Goal: Task Accomplishment & Management: Manage account settings

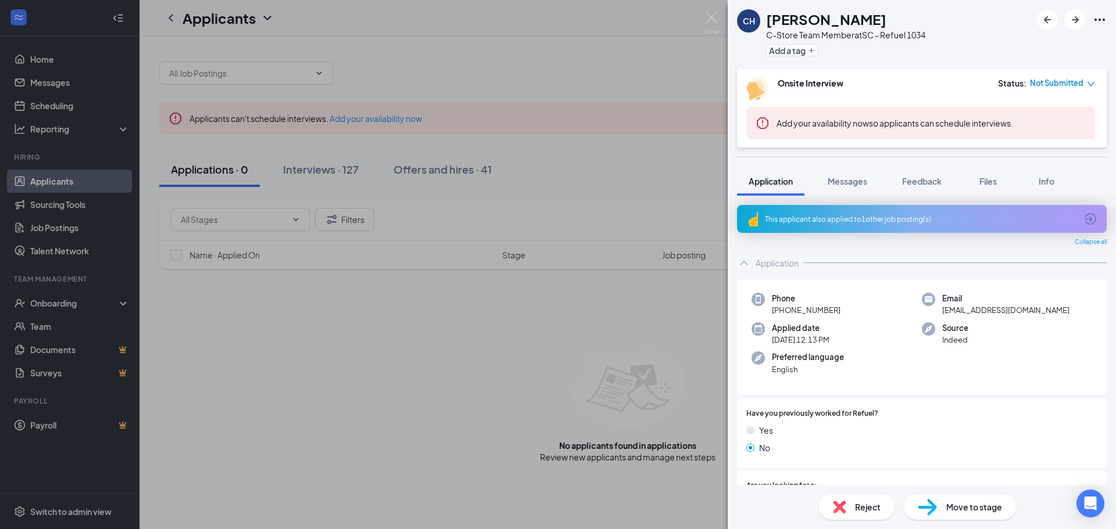
click at [60, 303] on div "CH Clayton Hawkins C-Store Team Member at SC - Refuel 1034 Add a tag Onsite Int…" at bounding box center [558, 264] width 1116 height 529
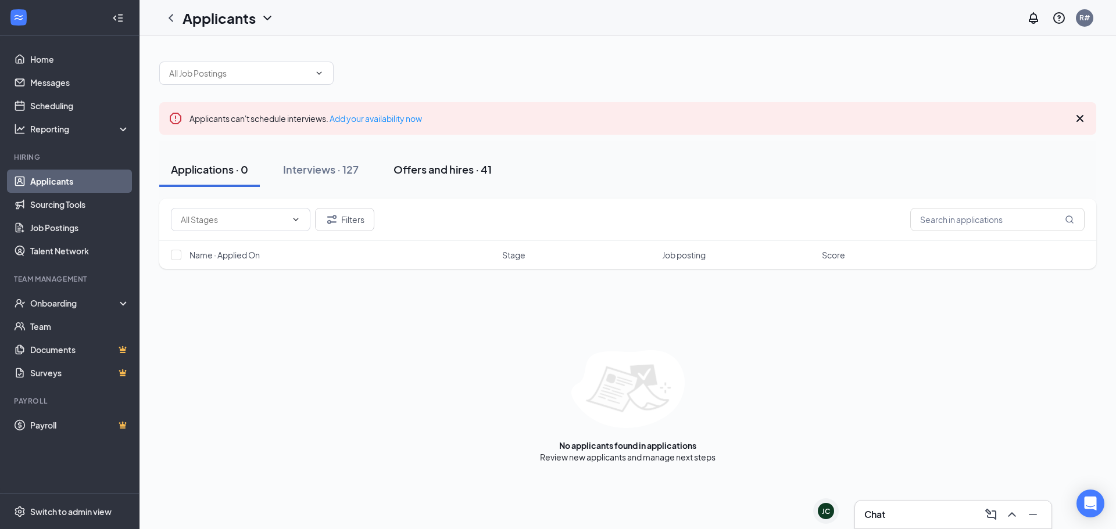
click at [434, 174] on div "Offers and hires · 41" at bounding box center [442, 169] width 98 height 15
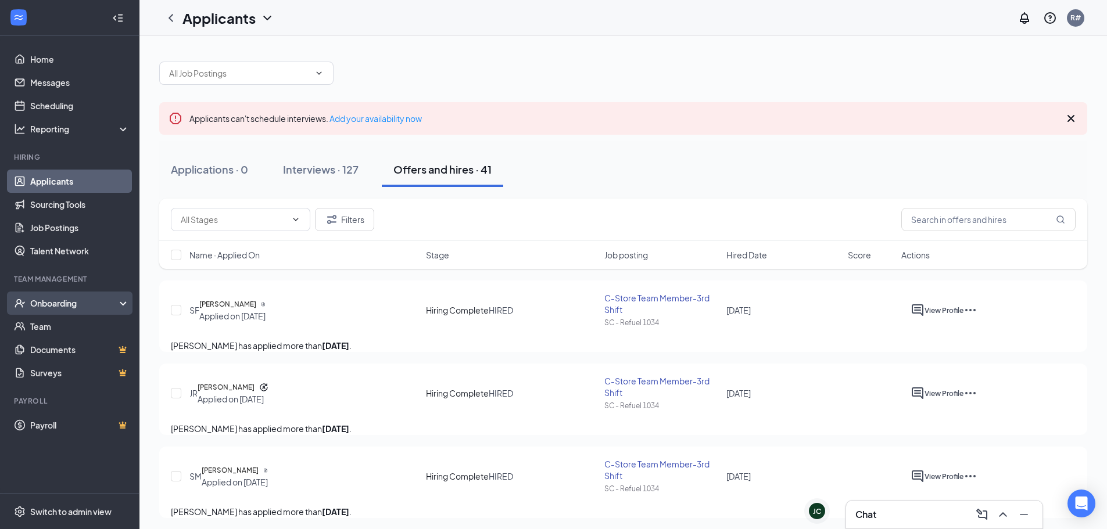
click at [63, 299] on div "Onboarding" at bounding box center [74, 303] width 89 height 12
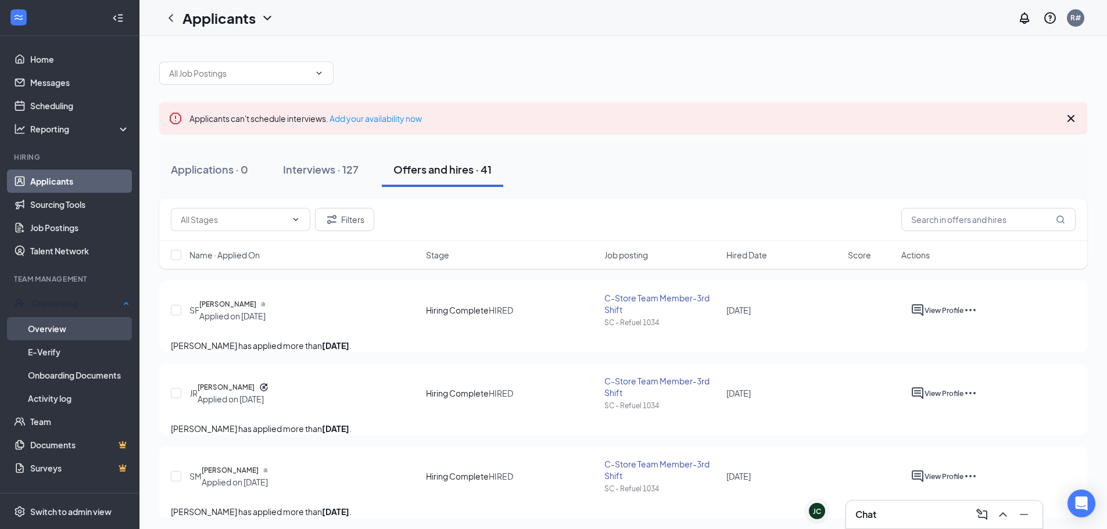
click at [53, 328] on link "Overview" at bounding box center [79, 328] width 102 height 23
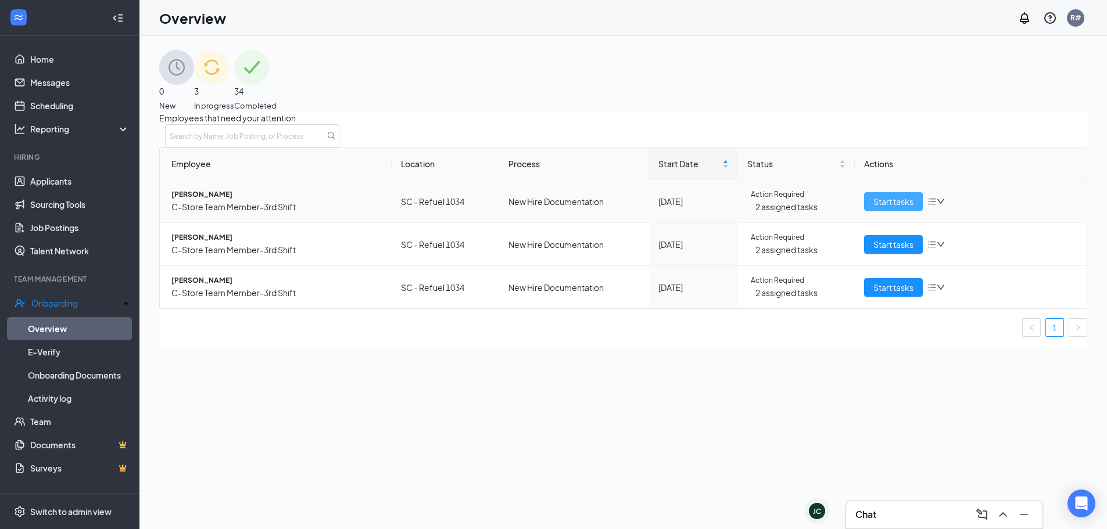
click at [874, 208] on span "Start tasks" at bounding box center [893, 201] width 40 height 13
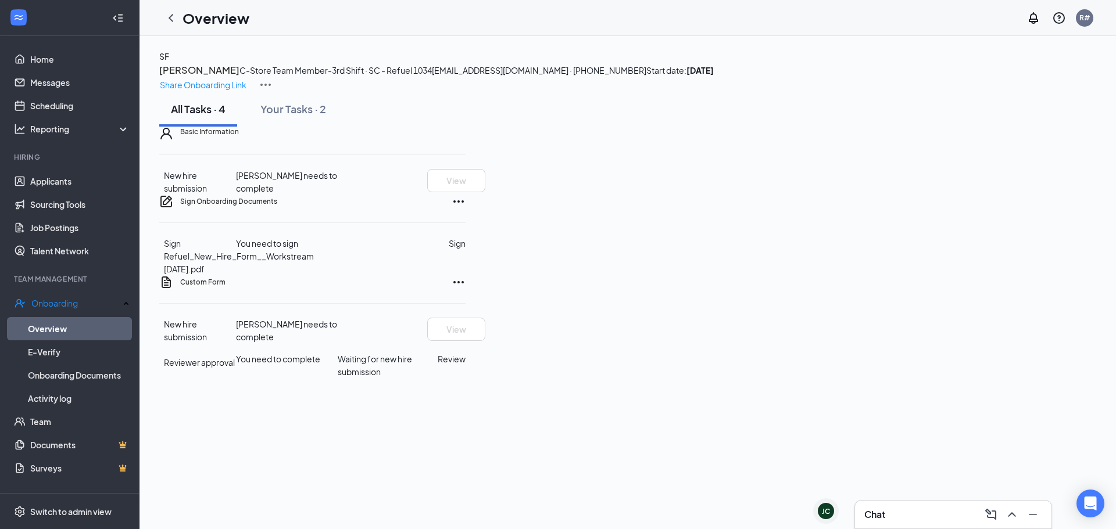
click at [465, 250] on button "Sign" at bounding box center [457, 243] width 17 height 13
click at [679, 207] on div "Sign Onboarding Documents Close Sign Refuel_New_Hire_Form__Workstream 4.5.25.pd…" at bounding box center [558, 264] width 1116 height 529
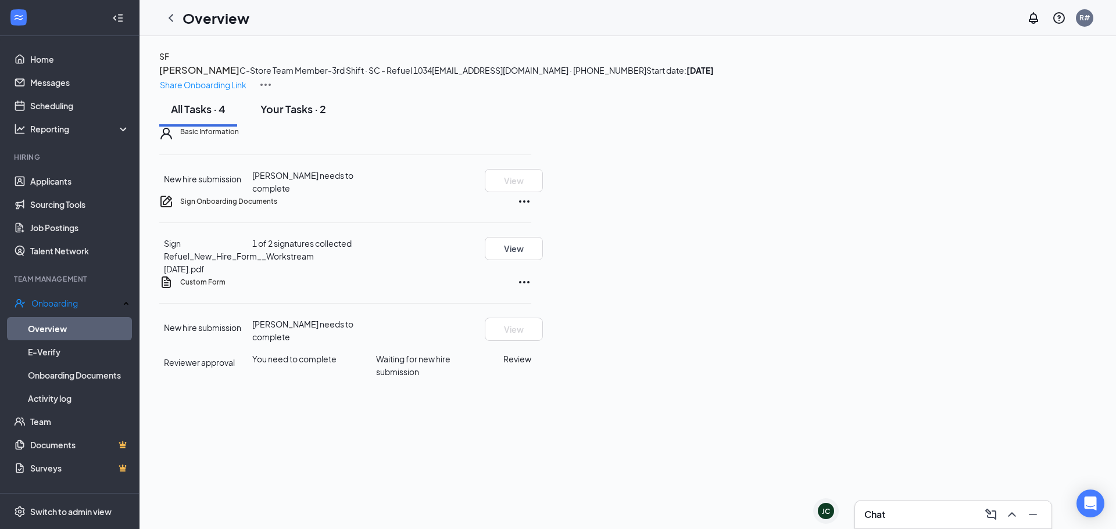
click at [299, 116] on div "Your Tasks · 2" at bounding box center [293, 109] width 66 height 15
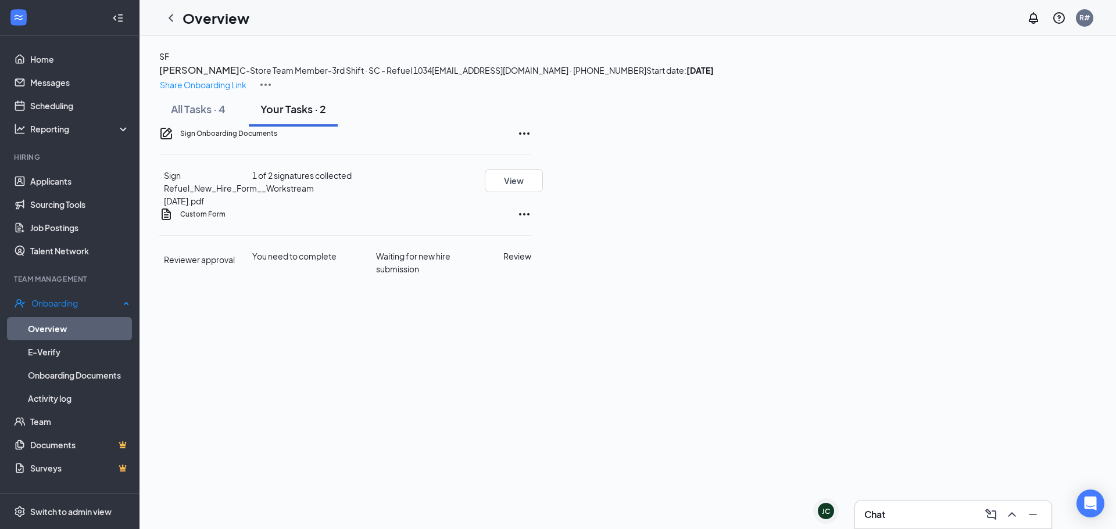
drag, startPoint x: 50, startPoint y: 328, endPoint x: 59, endPoint y: 326, distance: 8.9
click at [50, 327] on link "Overview" at bounding box center [79, 328] width 102 height 23
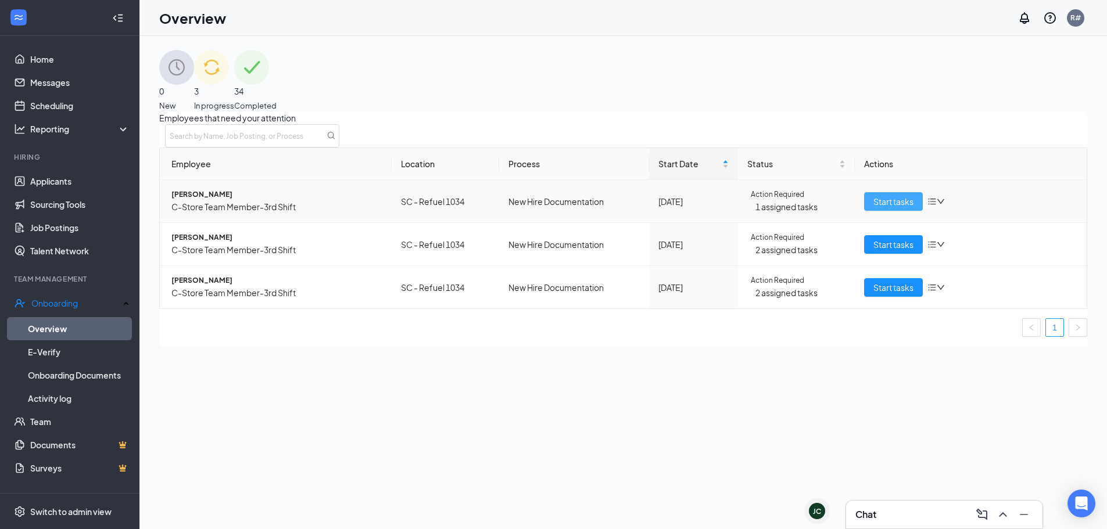
click at [877, 208] on span "Start tasks" at bounding box center [893, 201] width 40 height 13
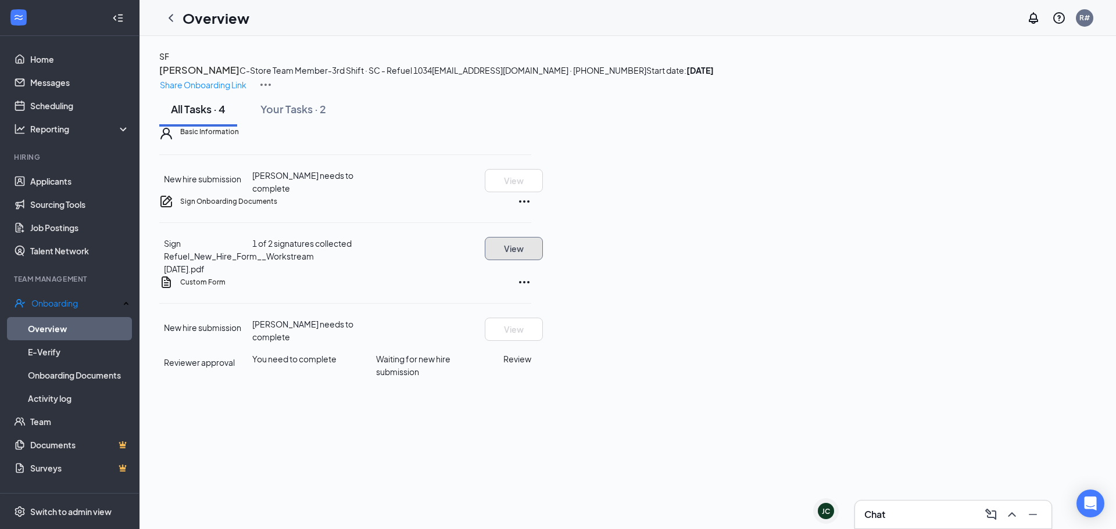
click at [543, 260] on button "View" at bounding box center [514, 248] width 58 height 23
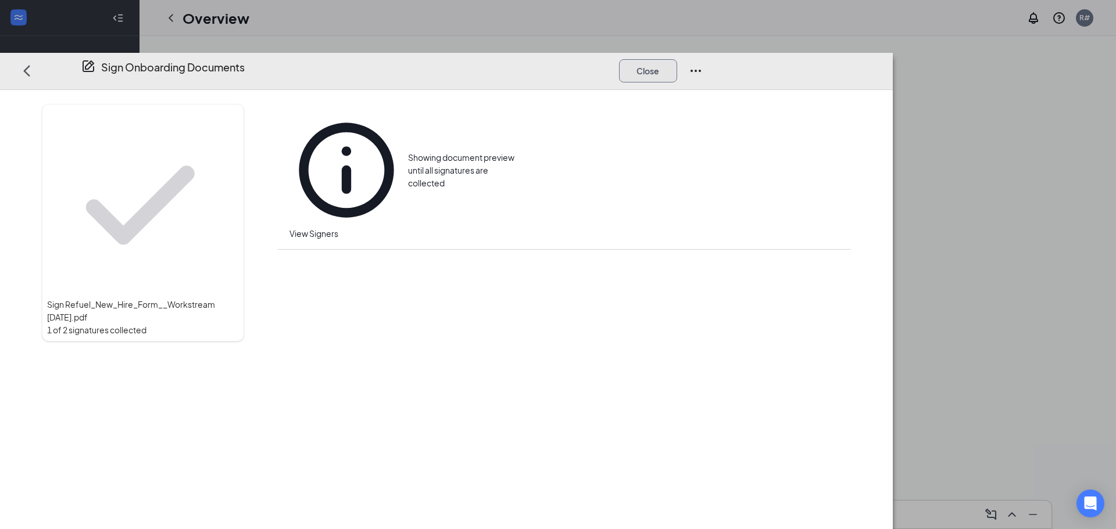
click at [677, 59] on button "Close" at bounding box center [648, 70] width 58 height 23
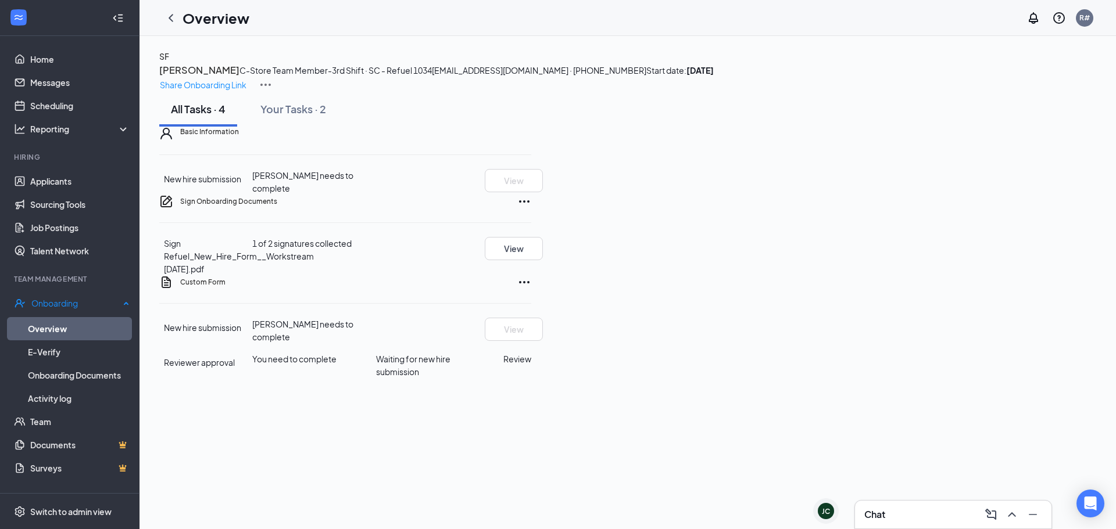
click at [45, 323] on link "Overview" at bounding box center [79, 328] width 102 height 23
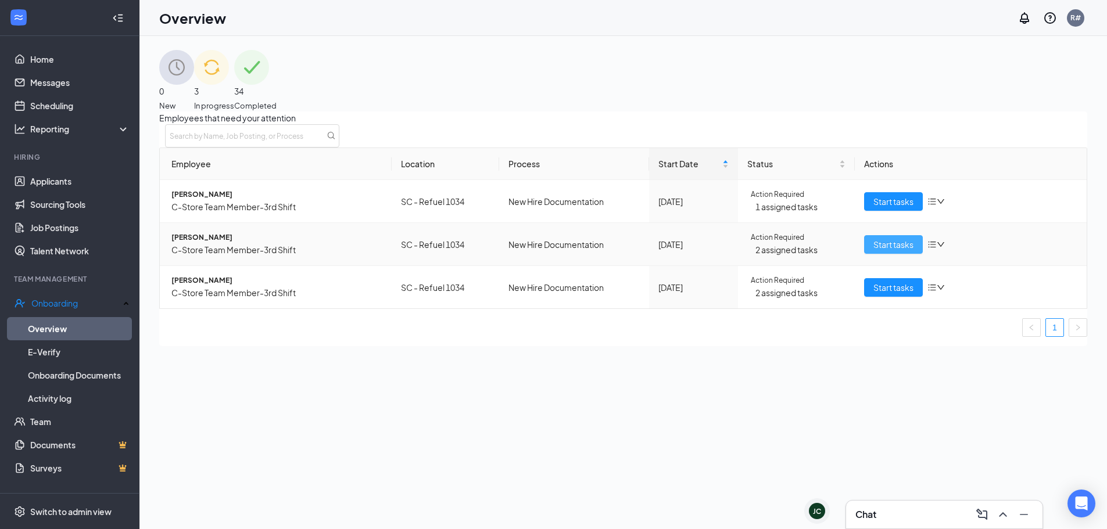
click at [874, 251] on span "Start tasks" at bounding box center [893, 244] width 40 height 13
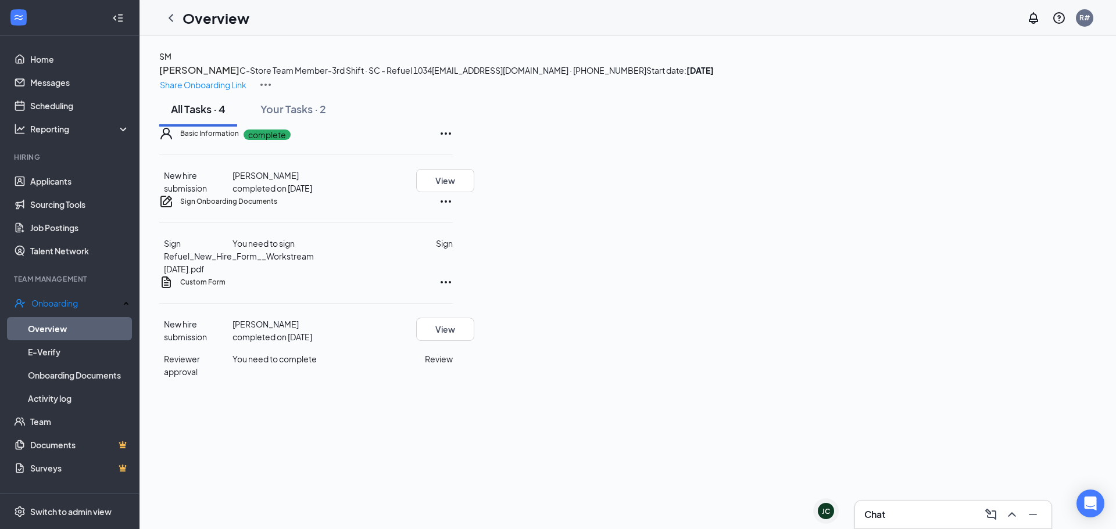
click at [453, 250] on button "Sign" at bounding box center [444, 243] width 17 height 13
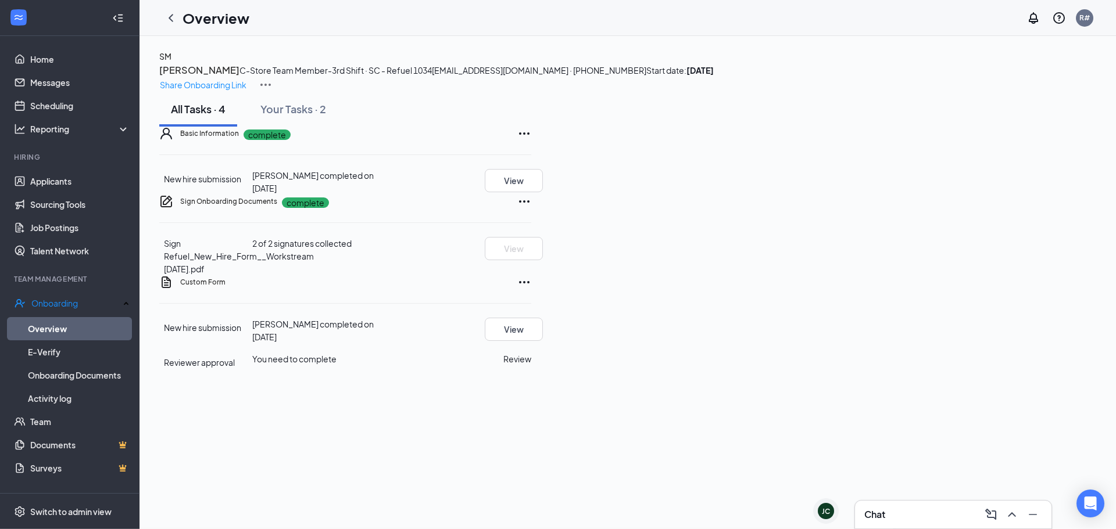
click at [694, 214] on div "Sign Onboarding Documents Savannah Martin completed on Aug 26, 2025 Close Sign …" at bounding box center [558, 264] width 1116 height 529
click at [531, 365] on button "Review" at bounding box center [517, 359] width 28 height 13
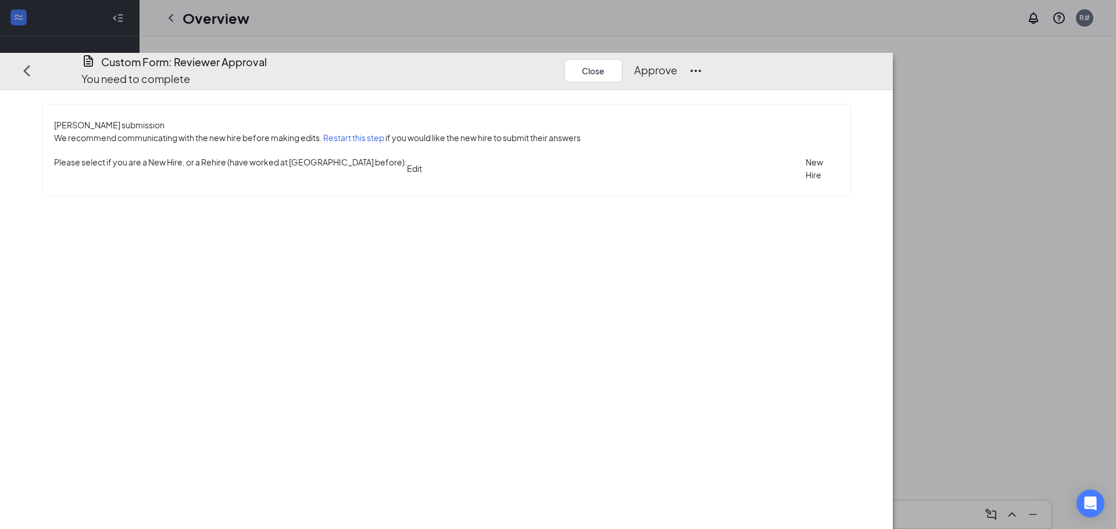
click at [677, 62] on button "Approve" at bounding box center [655, 70] width 43 height 16
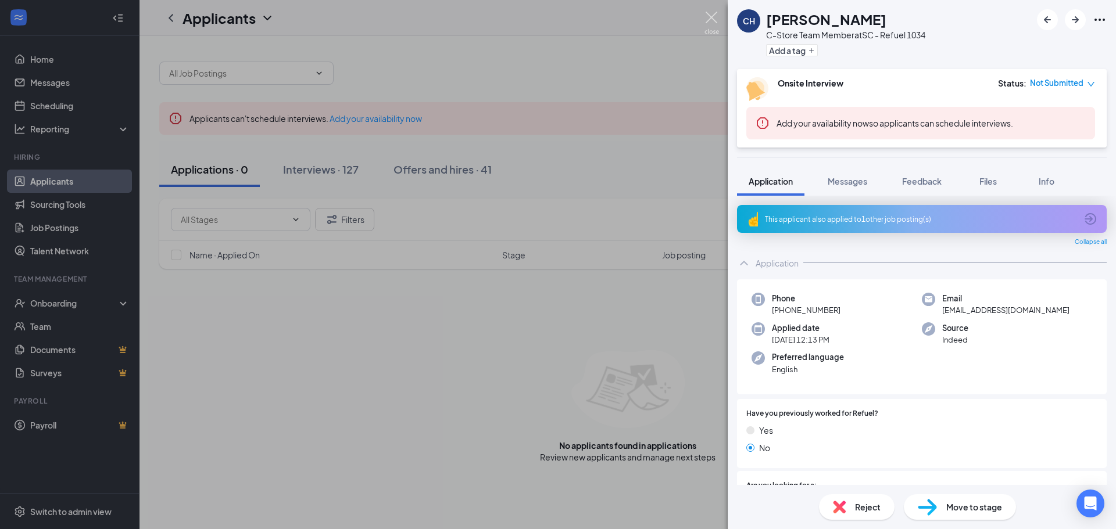
click at [711, 17] on img at bounding box center [711, 23] width 15 height 23
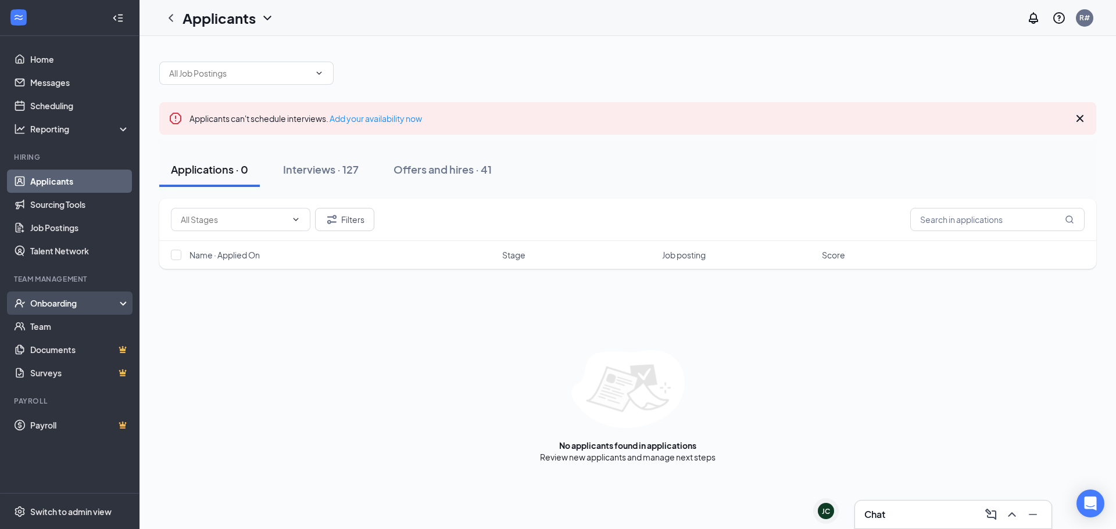
click at [45, 306] on div "Onboarding" at bounding box center [74, 303] width 89 height 12
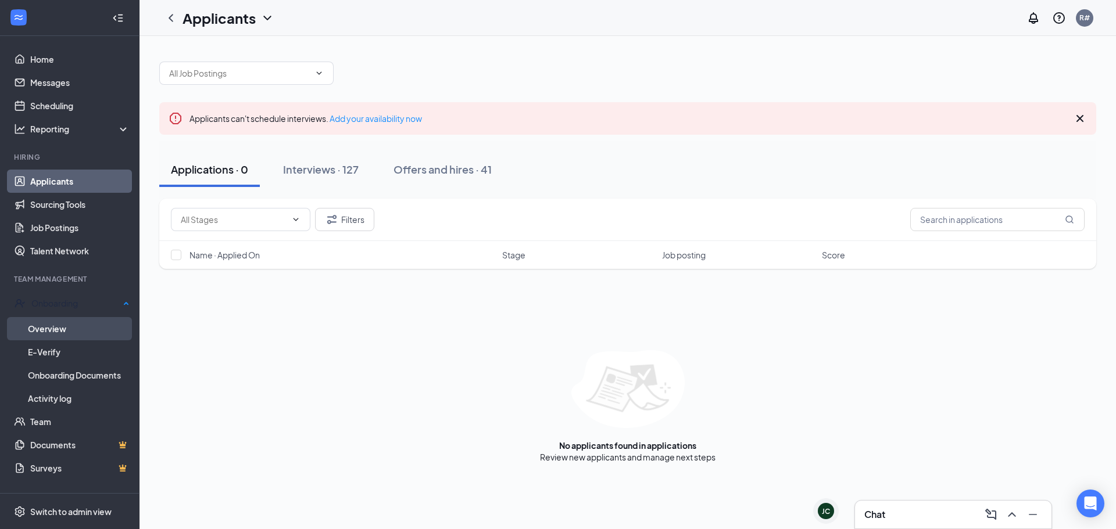
click at [60, 323] on link "Overview" at bounding box center [79, 328] width 102 height 23
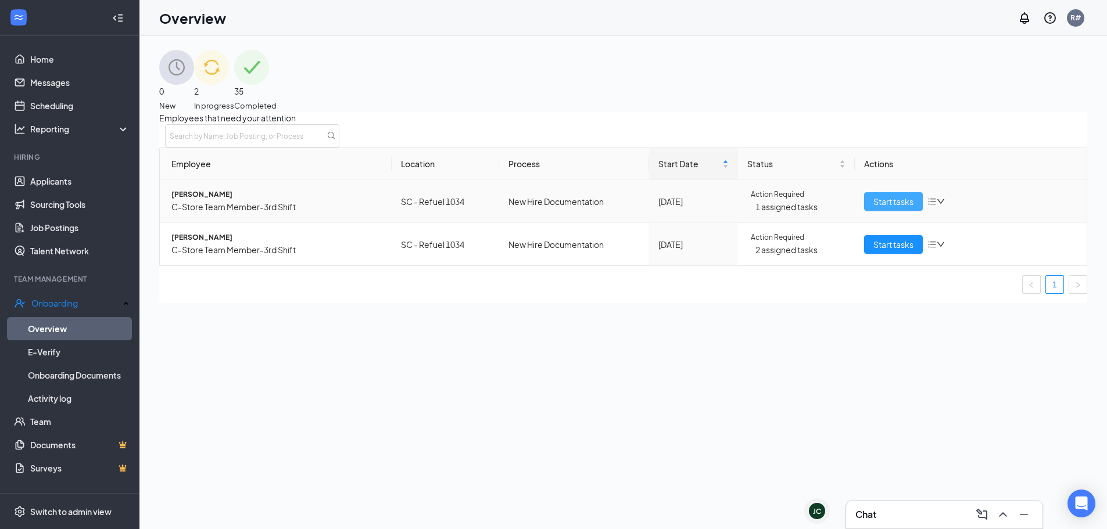
click at [886, 208] on span "Start tasks" at bounding box center [893, 201] width 40 height 13
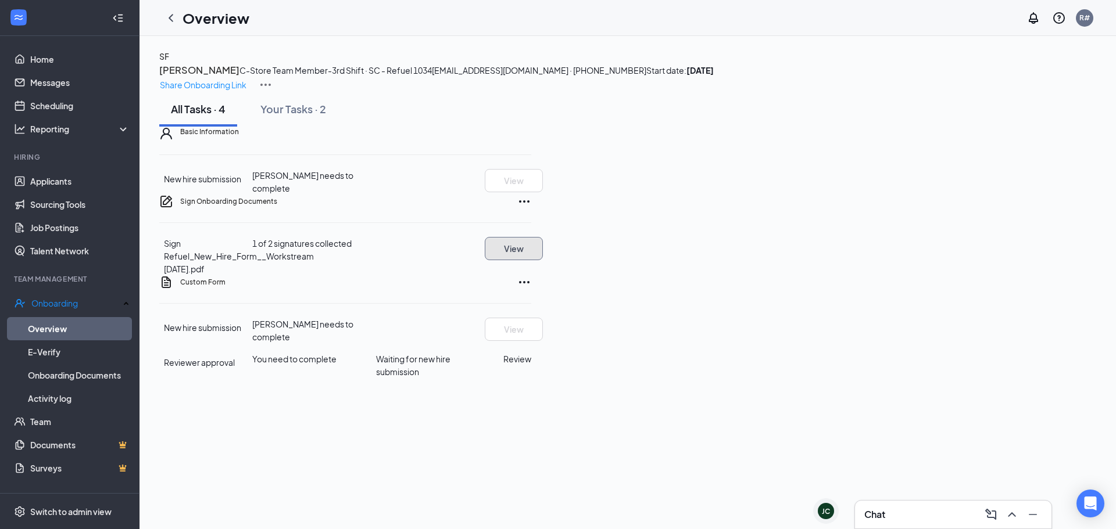
click at [543, 260] on button "View" at bounding box center [514, 248] width 58 height 23
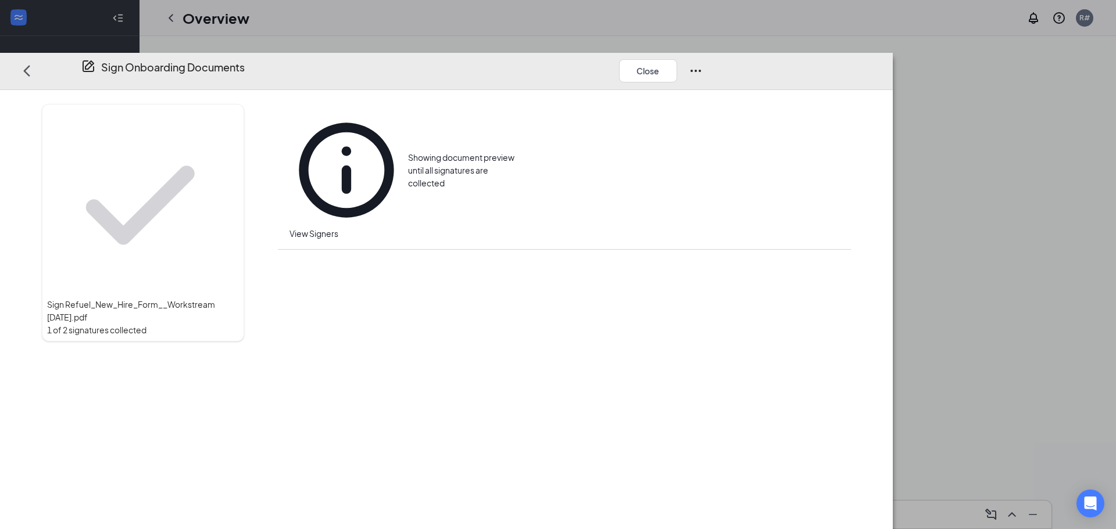
click at [338, 228] on span "View Signers" at bounding box center [313, 233] width 49 height 10
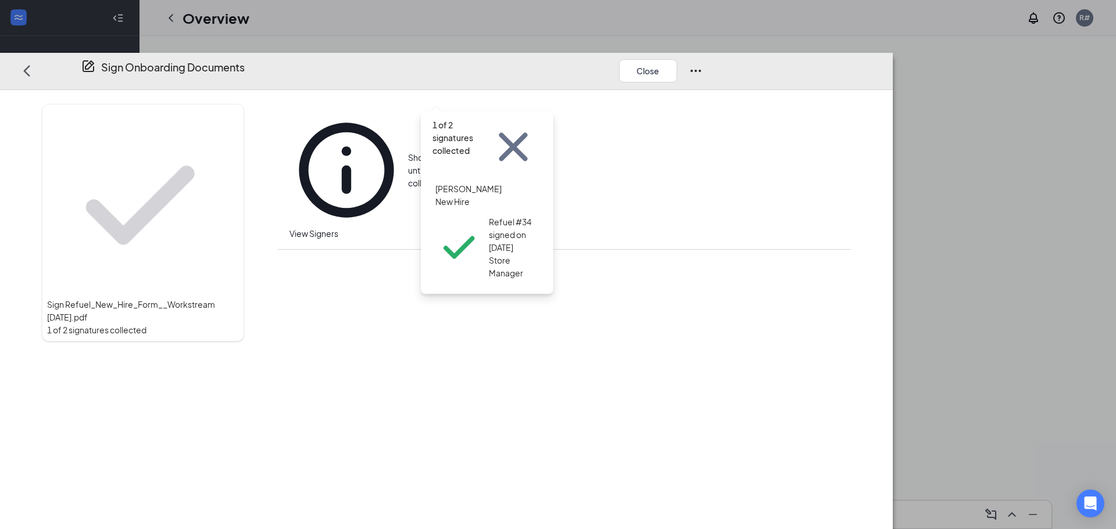
click at [528, 133] on icon "Cross" at bounding box center [513, 147] width 28 height 28
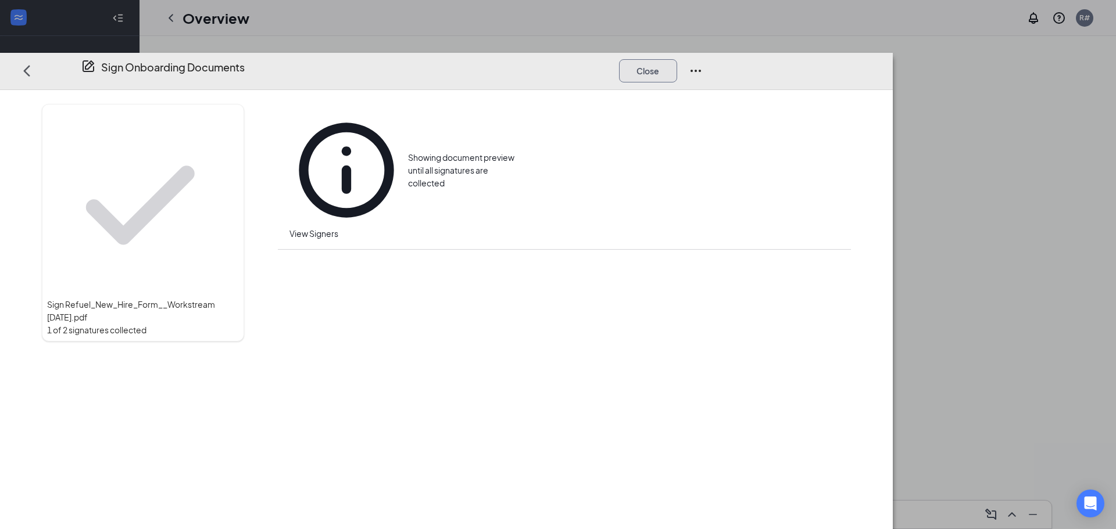
click at [677, 59] on button "Close" at bounding box center [648, 70] width 58 height 23
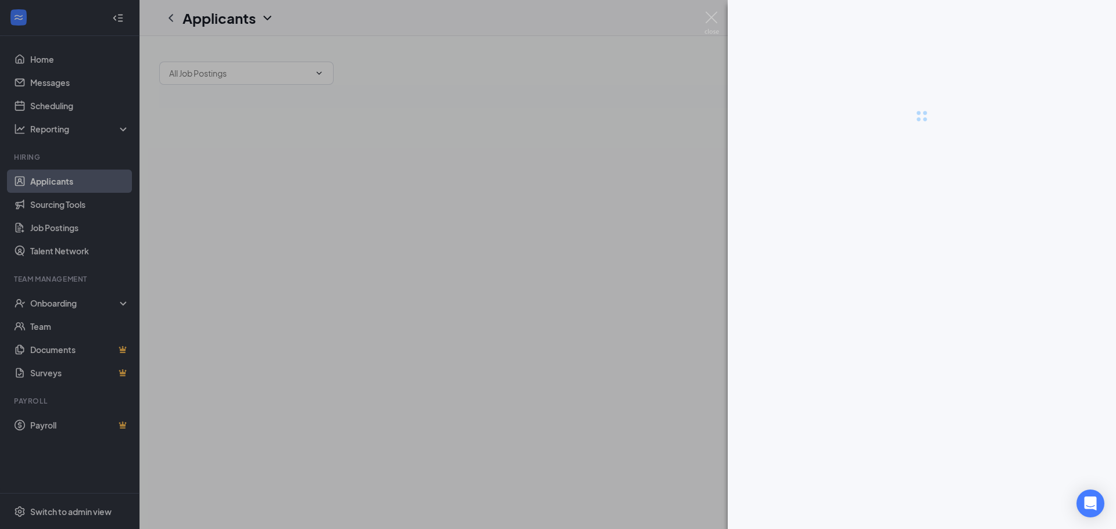
click at [51, 305] on div at bounding box center [558, 264] width 1116 height 529
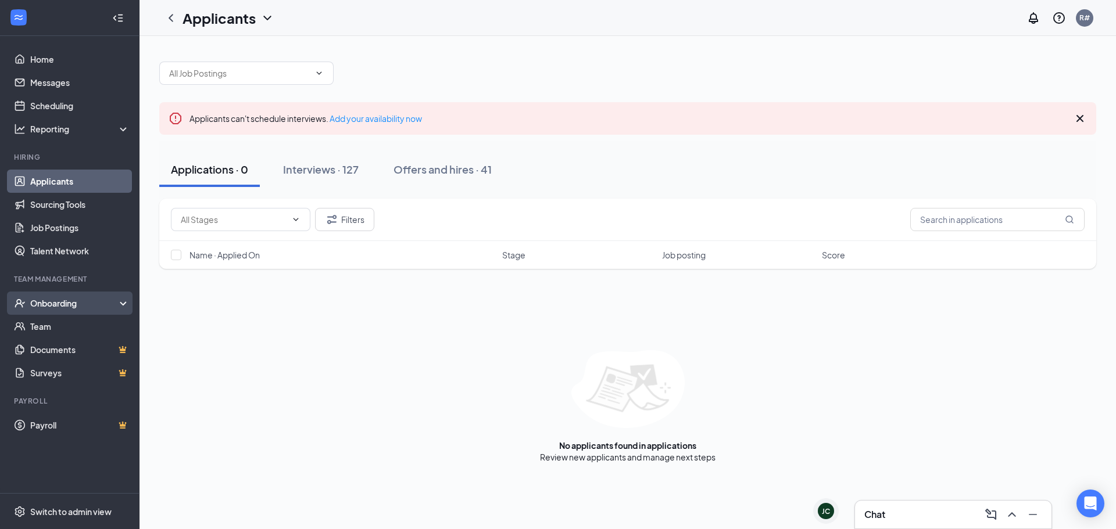
click at [52, 306] on div "Onboarding" at bounding box center [74, 303] width 89 height 12
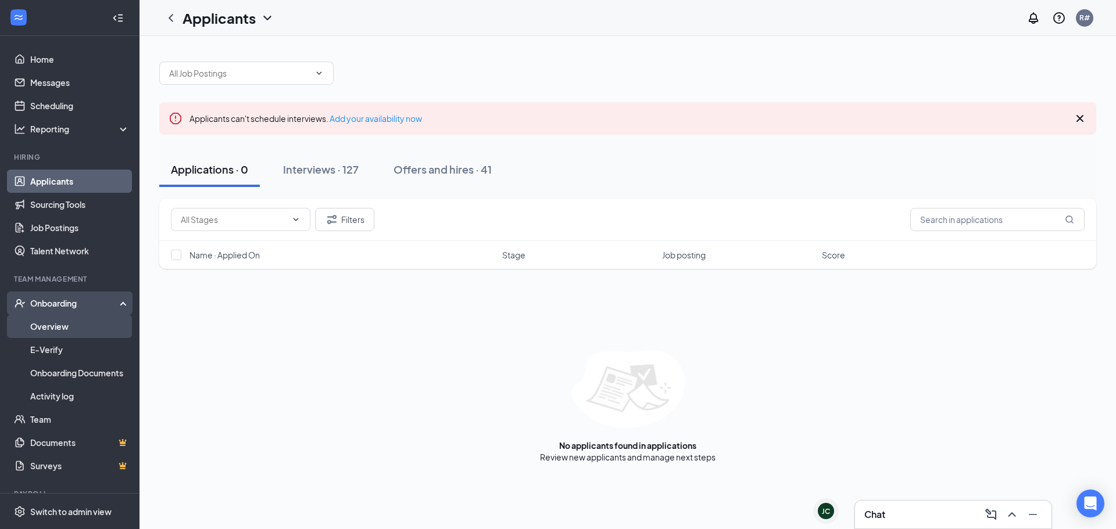
click at [58, 325] on link "Overview" at bounding box center [79, 326] width 99 height 23
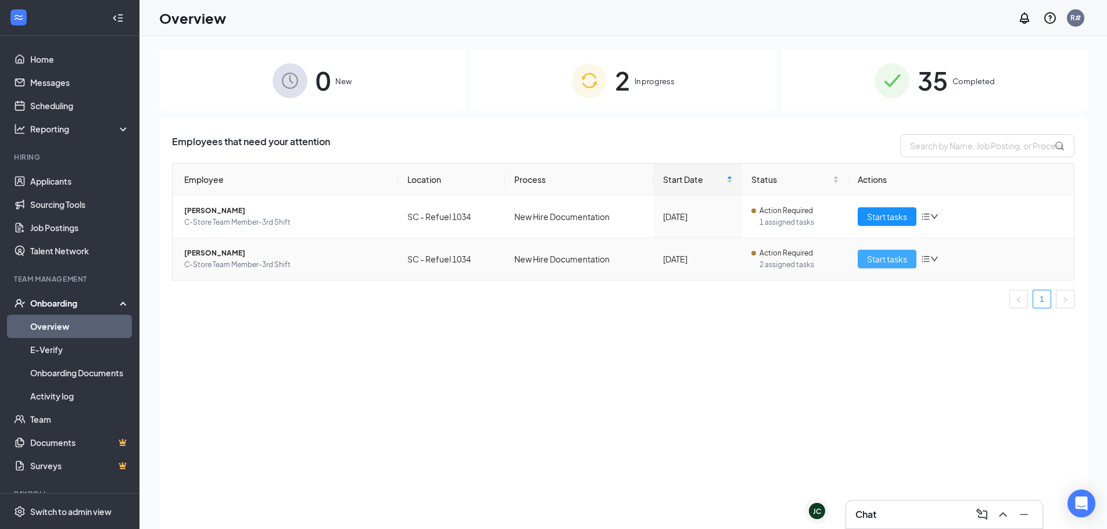
click at [884, 257] on span "Start tasks" at bounding box center [887, 259] width 40 height 13
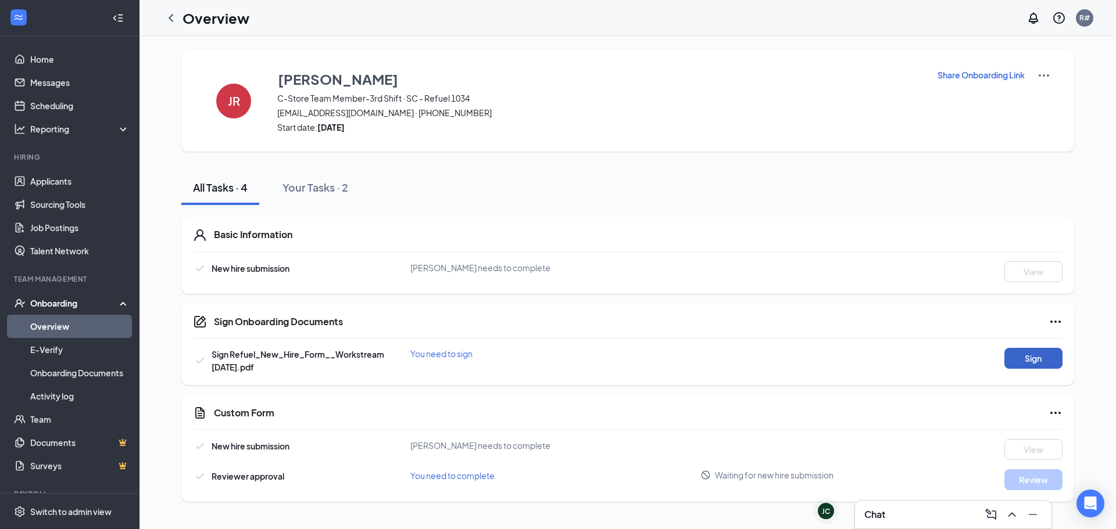
click at [1031, 356] on button "Sign" at bounding box center [1033, 358] width 58 height 21
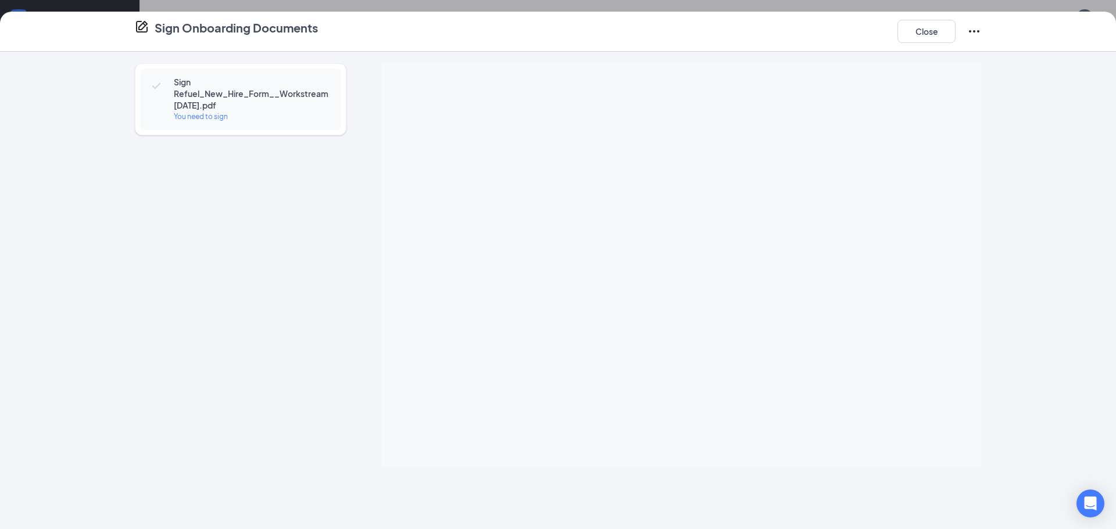
click at [681, 210] on div "Sign Onboarding Documents Close Sign Refuel_New_Hire_Form__Workstream [DATE].pd…" at bounding box center [558, 264] width 1116 height 529
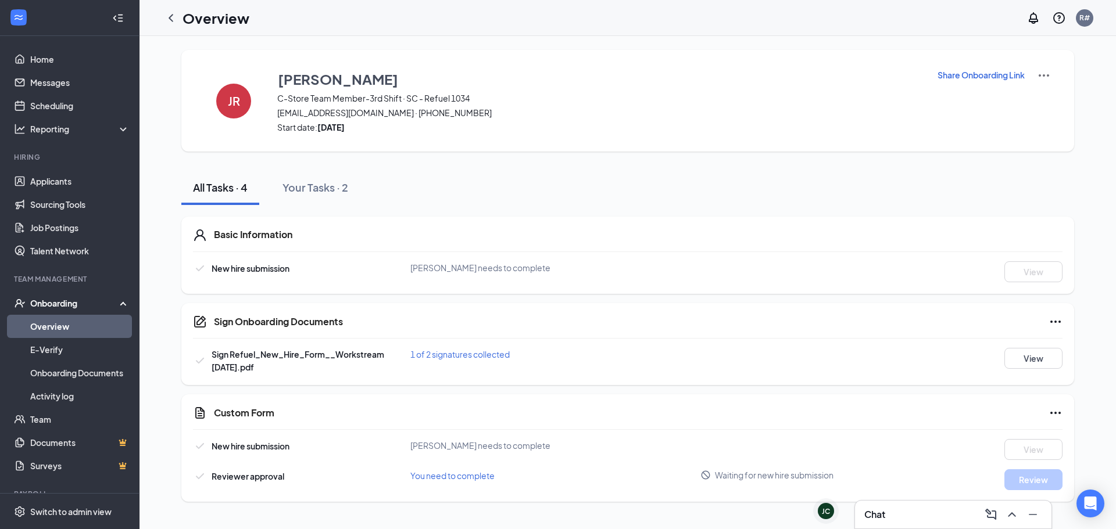
click at [60, 324] on link "Overview" at bounding box center [79, 326] width 99 height 23
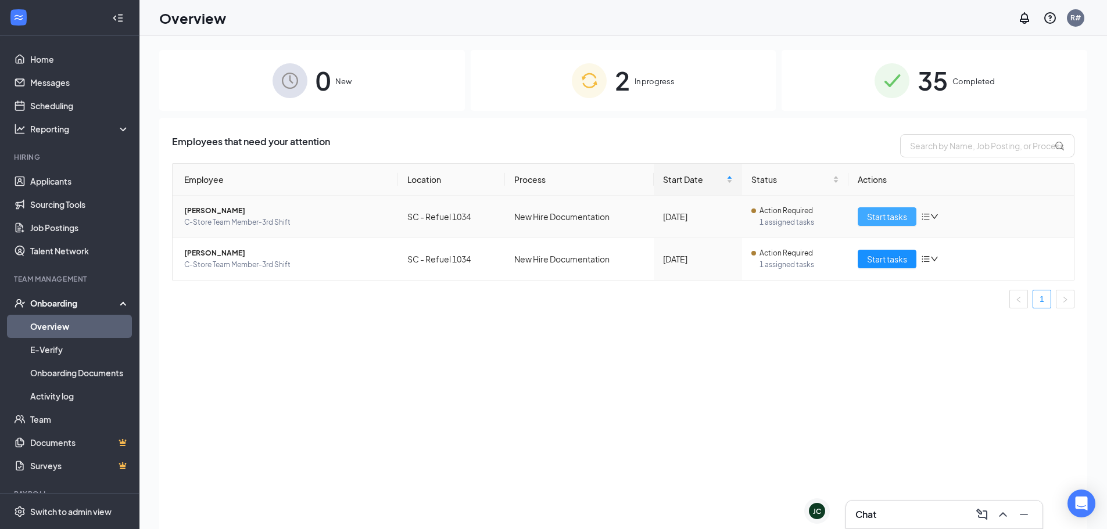
click at [877, 213] on span "Start tasks" at bounding box center [887, 216] width 40 height 13
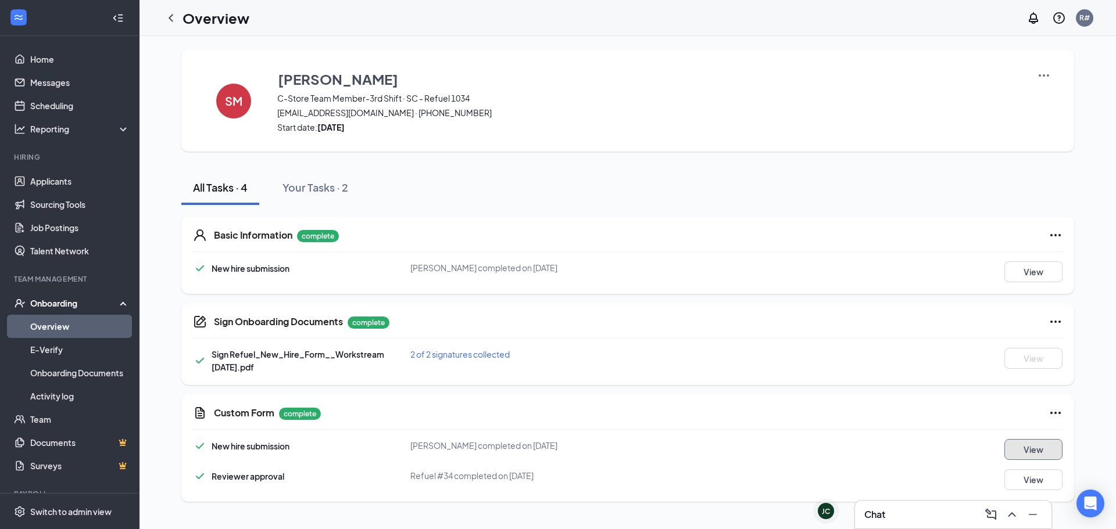
click at [1031, 451] on button "View" at bounding box center [1033, 449] width 58 height 21
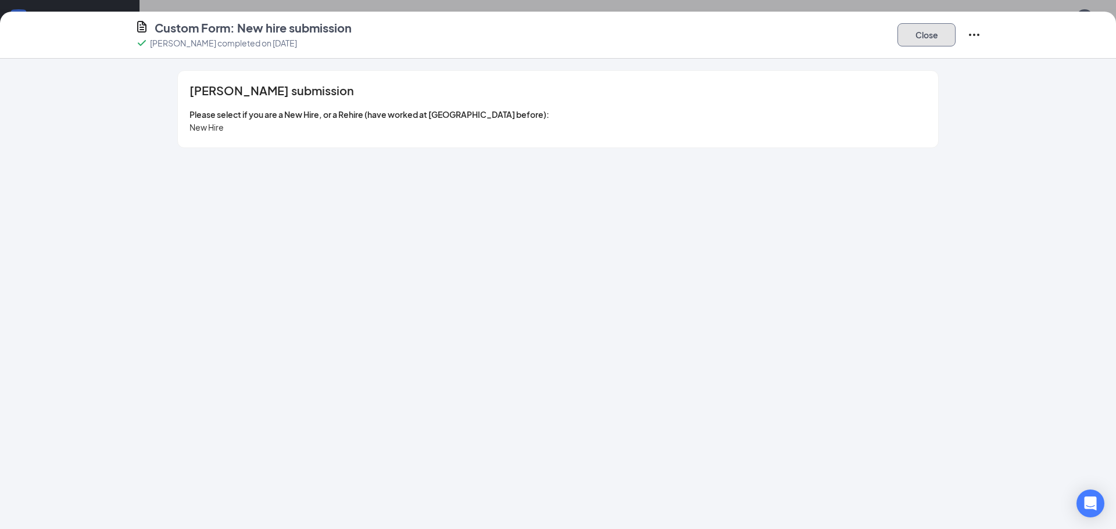
click at [930, 33] on button "Close" at bounding box center [926, 34] width 58 height 23
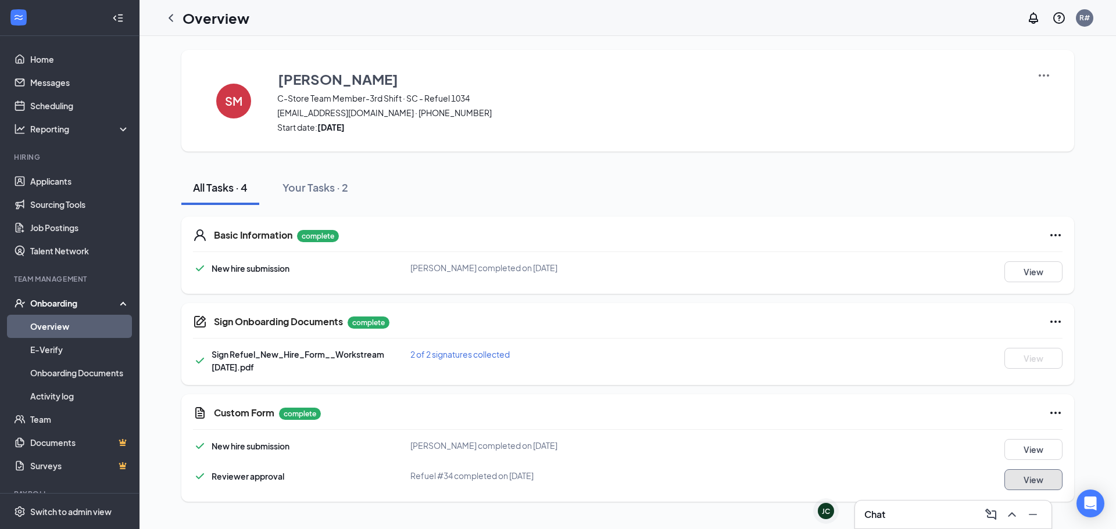
click at [1040, 485] on button "View" at bounding box center [1033, 479] width 58 height 21
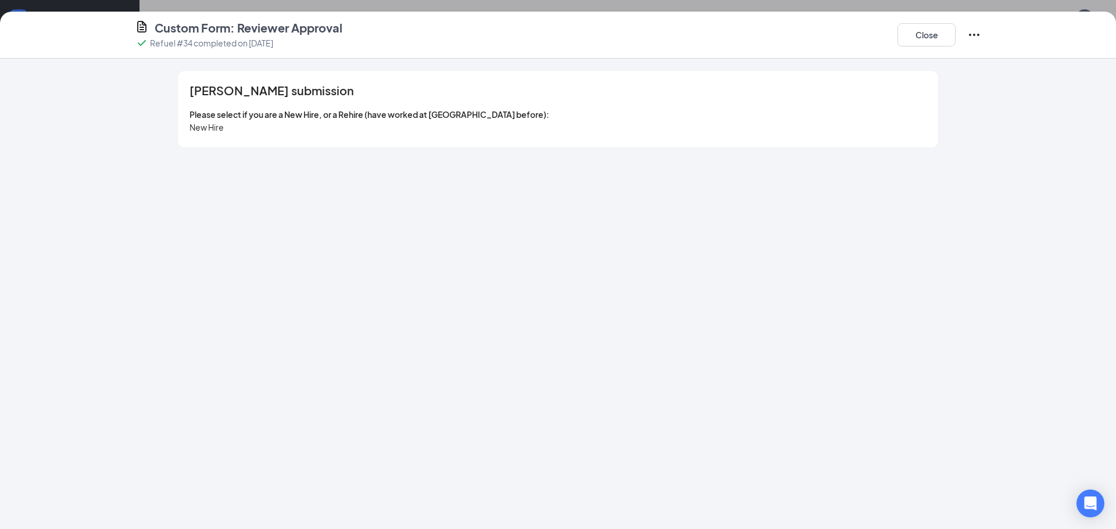
click at [912, 23] on div "Close" at bounding box center [939, 35] width 84 height 30
click at [912, 31] on button "Close" at bounding box center [926, 34] width 58 height 23
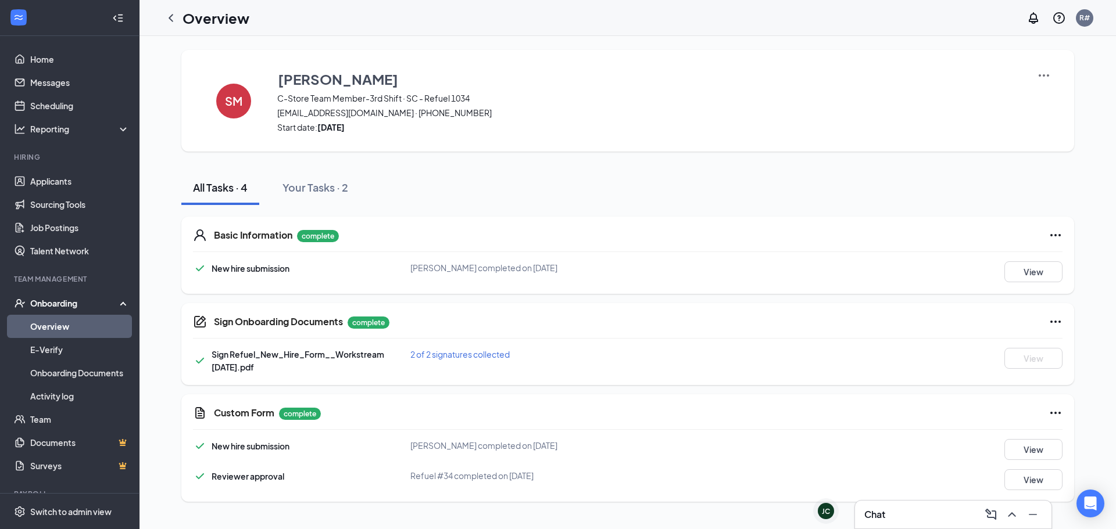
click at [56, 327] on link "Overview" at bounding box center [79, 326] width 99 height 23
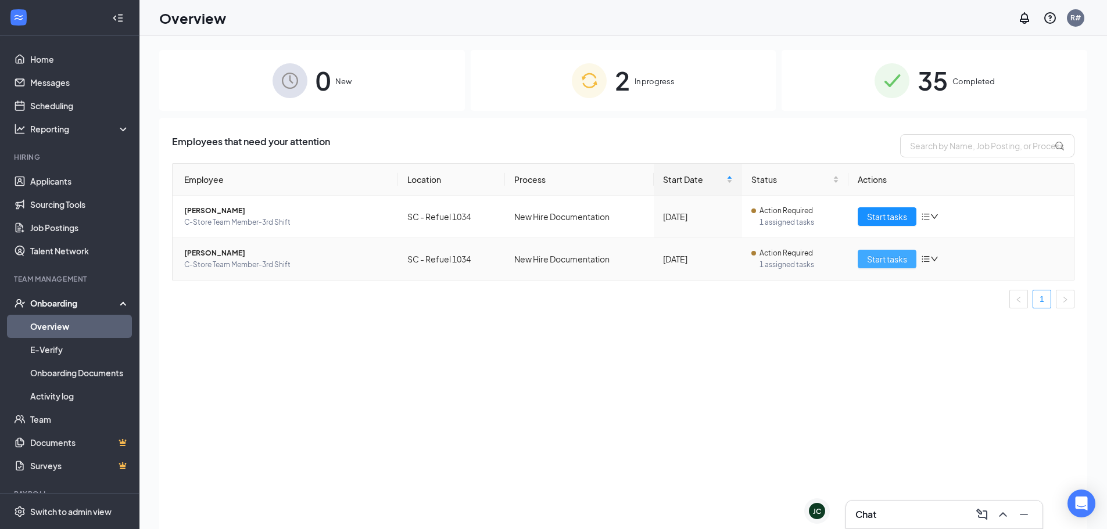
click at [887, 257] on span "Start tasks" at bounding box center [887, 259] width 40 height 13
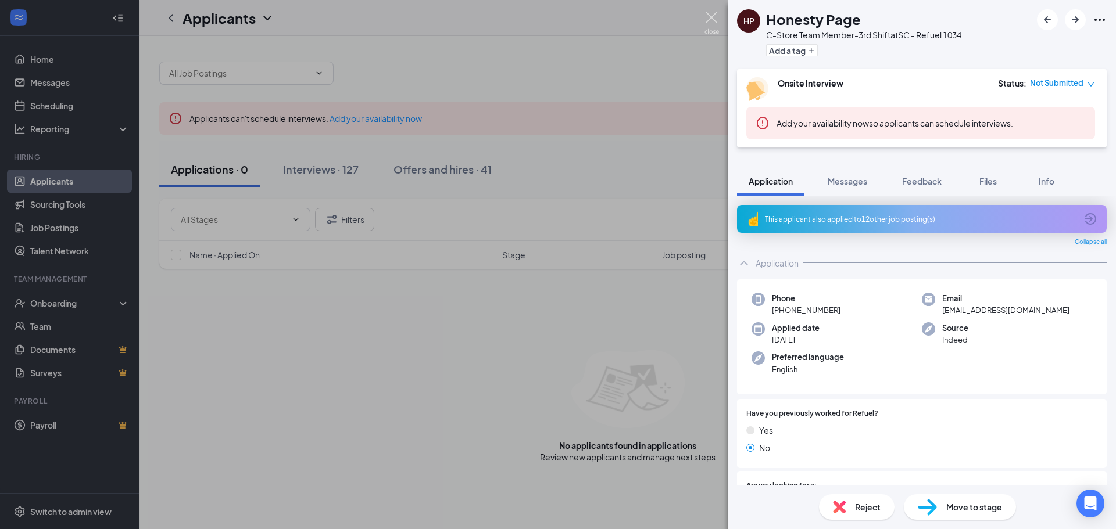
click at [709, 15] on img at bounding box center [711, 23] width 15 height 23
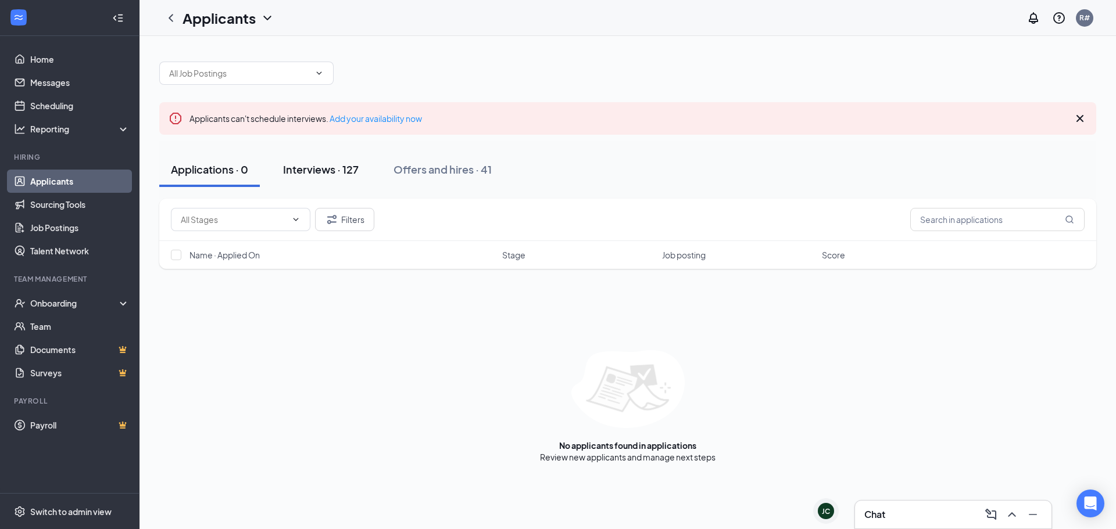
click at [325, 170] on div "Interviews · 127" at bounding box center [321, 169] width 76 height 15
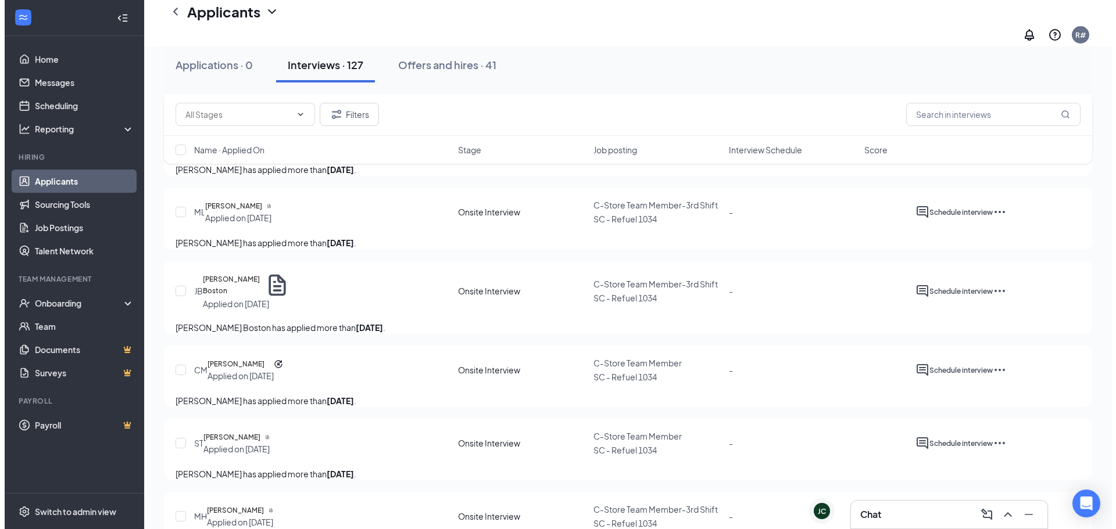
scroll to position [3312, 0]
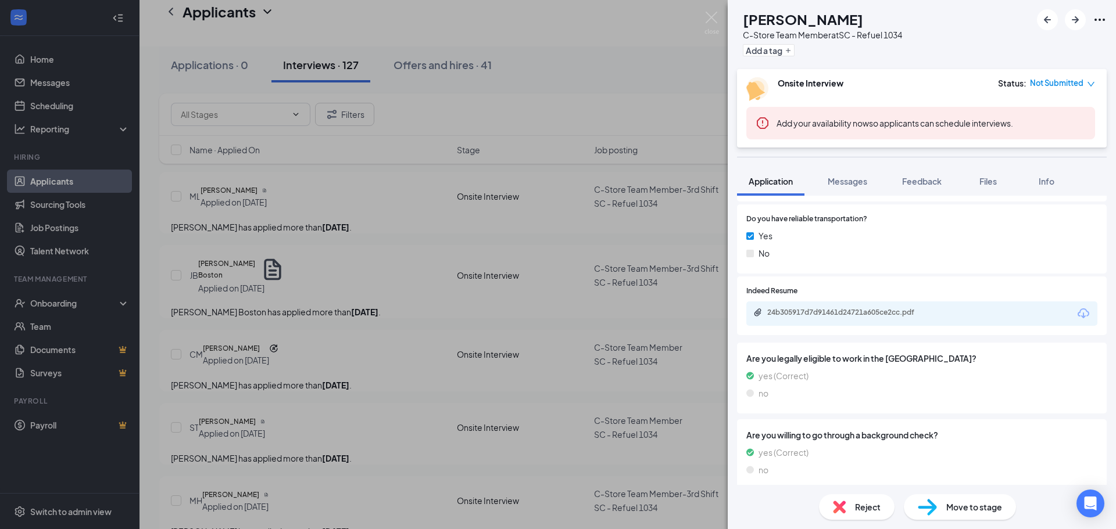
scroll to position [682, 0]
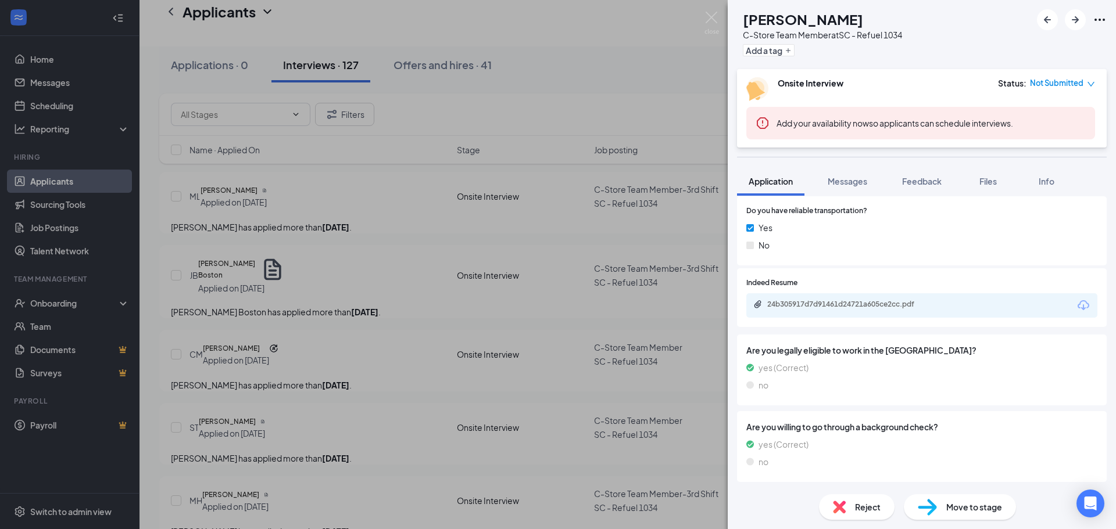
click at [827, 312] on div "24b305917d7d91461d24721a605ce2cc.pdf" at bounding box center [921, 305] width 351 height 24
click at [826, 304] on div "24b305917d7d91461d24721a605ce2cc.pdf" at bounding box center [848, 304] width 163 height 9
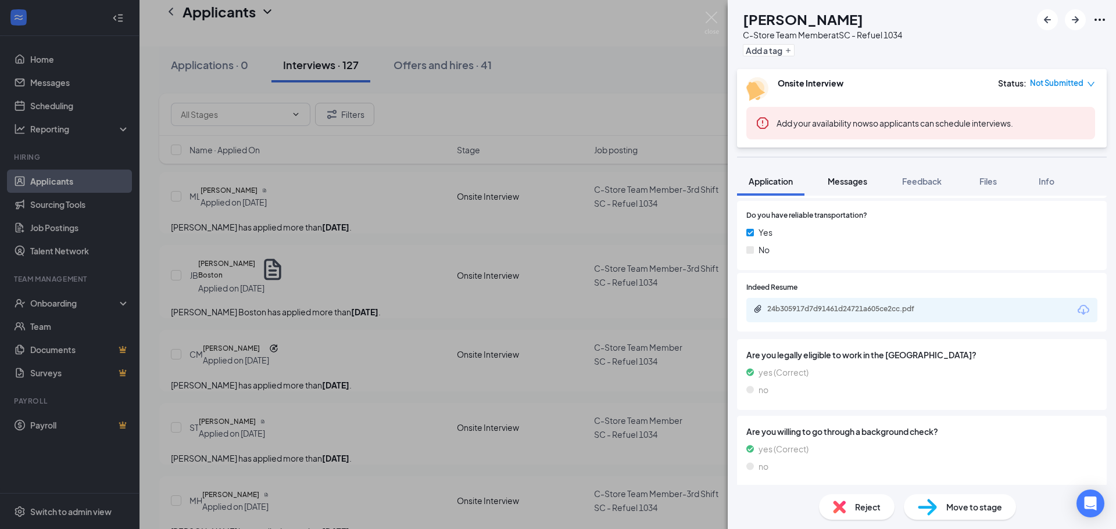
click at [845, 185] on span "Messages" at bounding box center [847, 181] width 40 height 10
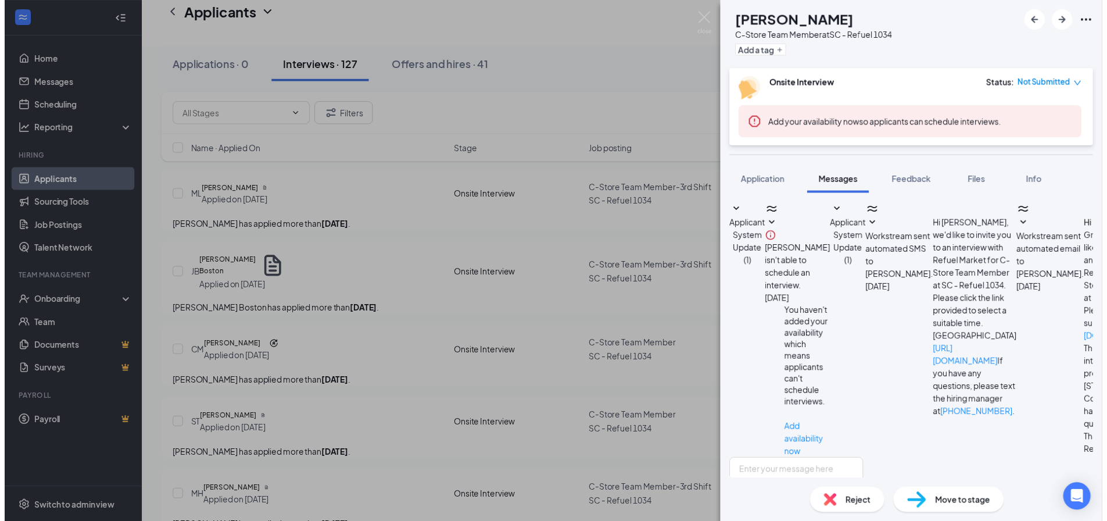
scroll to position [259, 0]
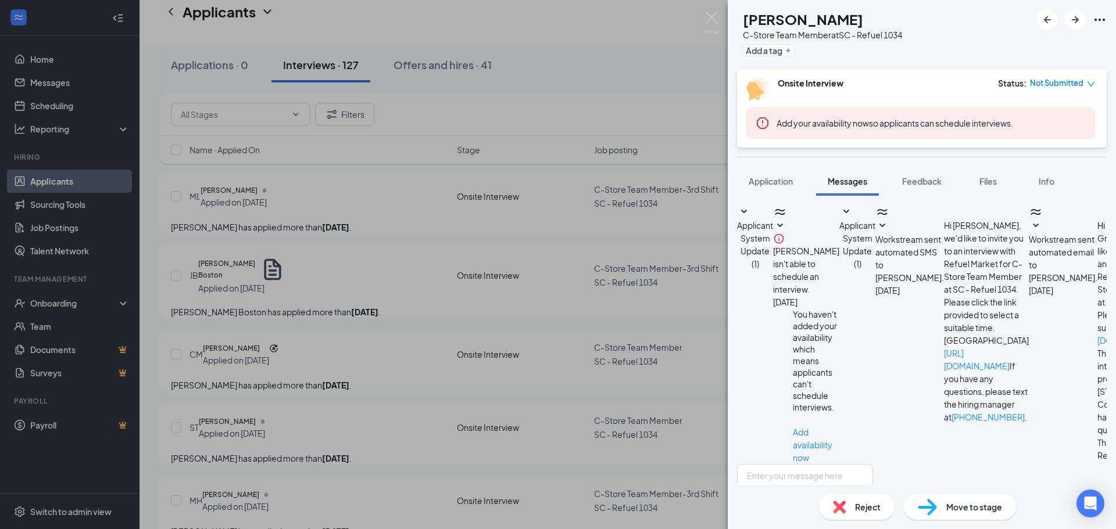
click at [941, 505] on div "Move to stage" at bounding box center [960, 507] width 112 height 26
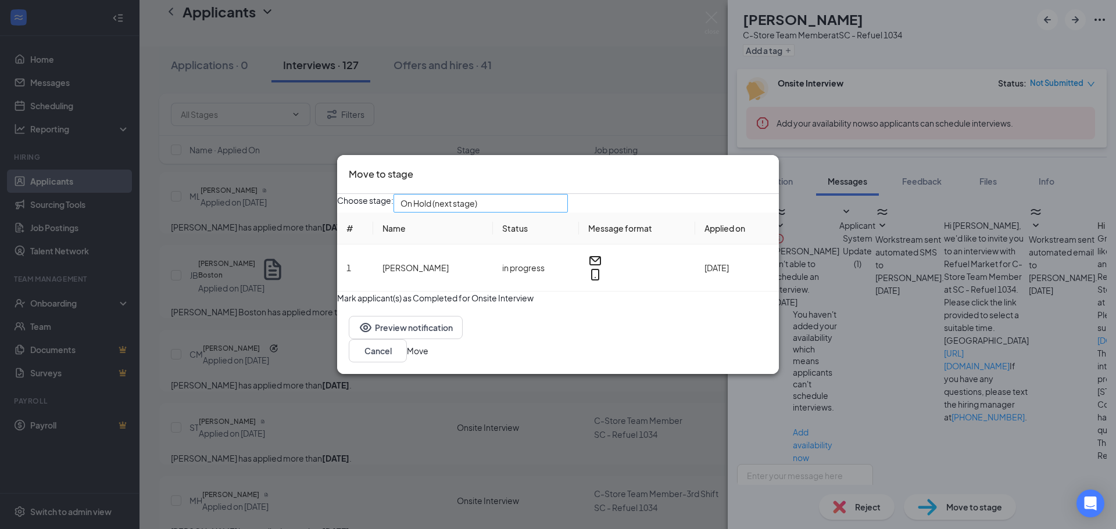
click at [474, 205] on span "On Hold (next stage)" at bounding box center [438, 203] width 77 height 17
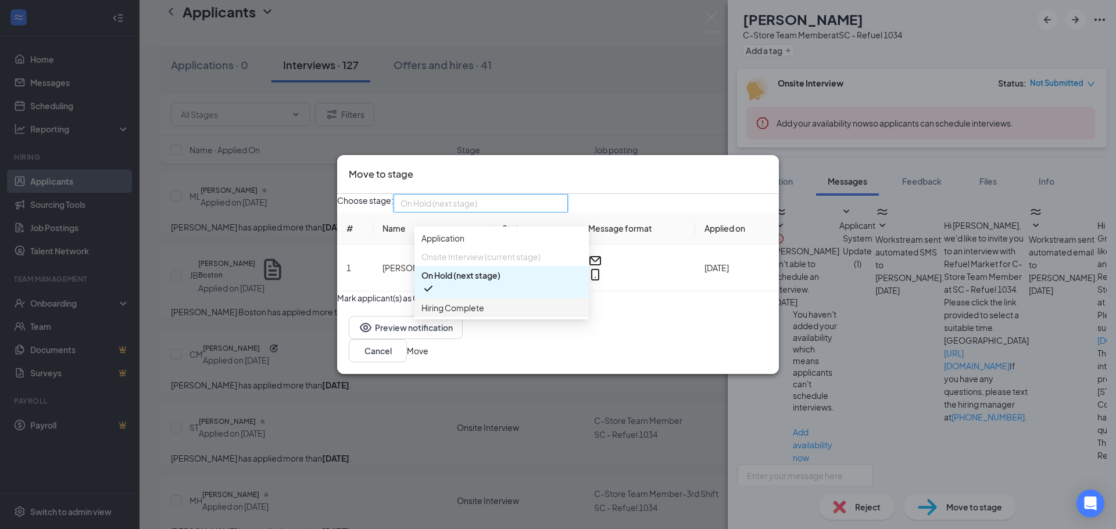
click at [469, 314] on span "Hiring Complete" at bounding box center [452, 308] width 63 height 13
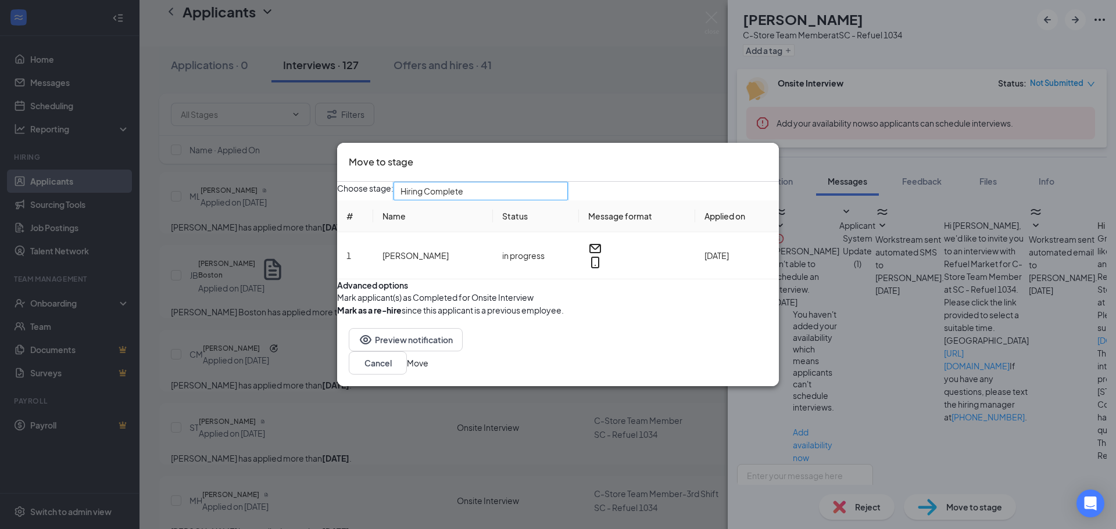
click at [428, 370] on button "Move" at bounding box center [417, 363] width 21 height 13
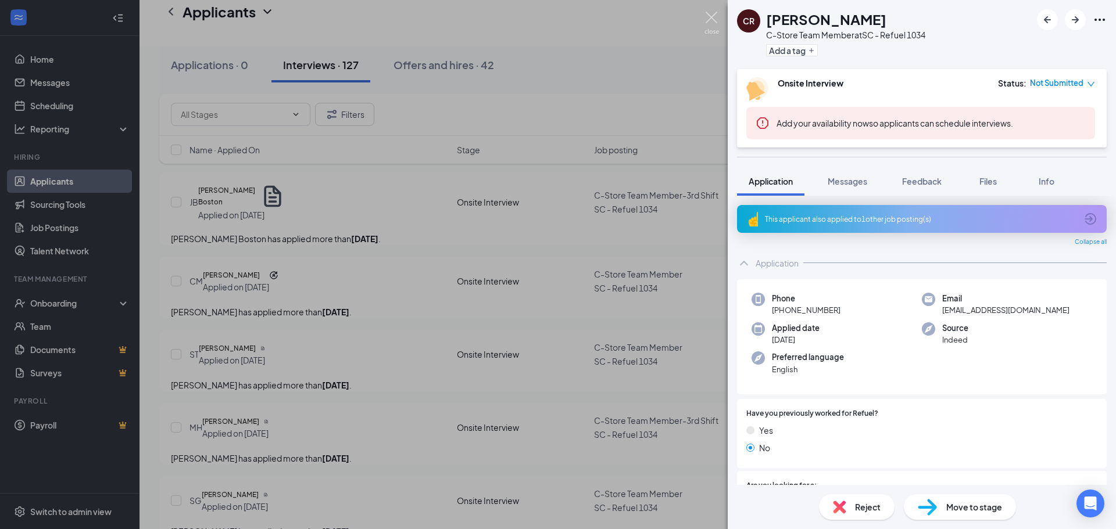
click at [714, 20] on img at bounding box center [711, 23] width 15 height 23
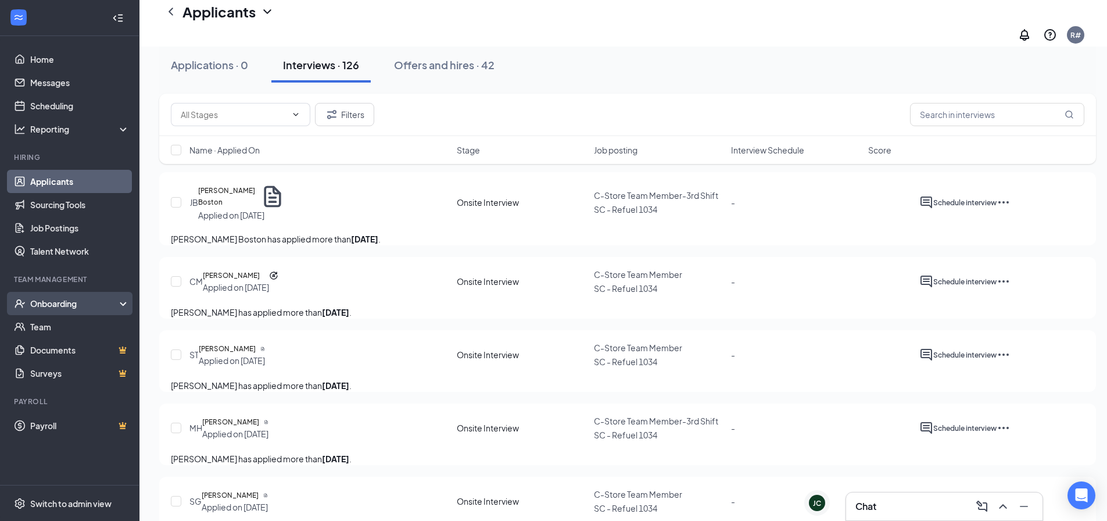
click at [59, 304] on div "Onboarding" at bounding box center [74, 303] width 89 height 12
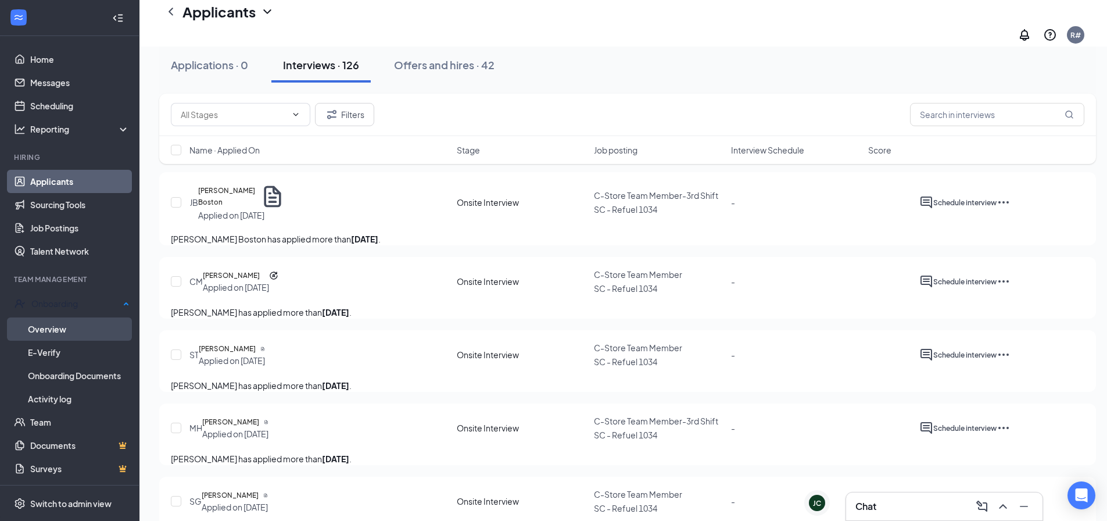
click at [60, 326] on link "Overview" at bounding box center [79, 328] width 102 height 23
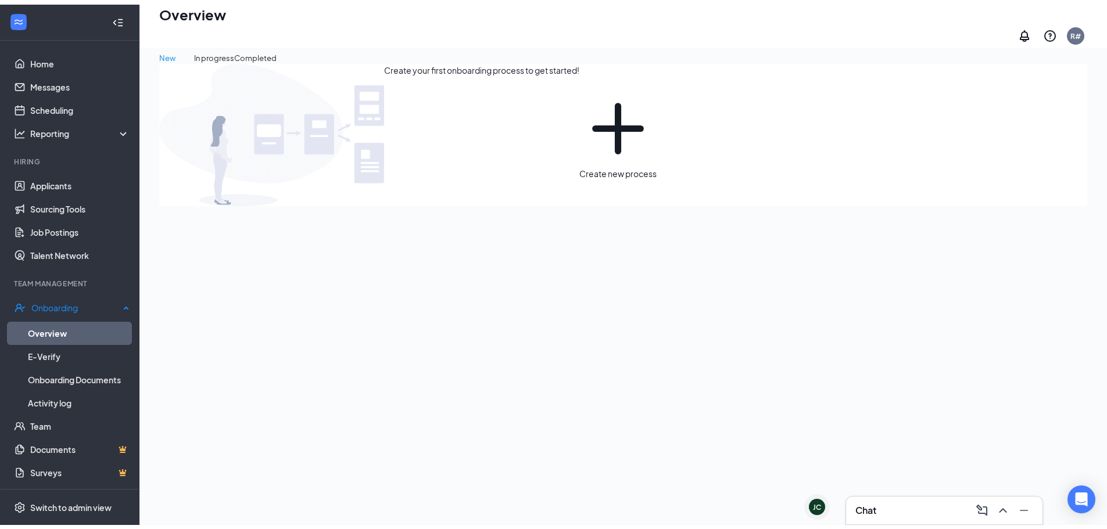
scroll to position [52, 0]
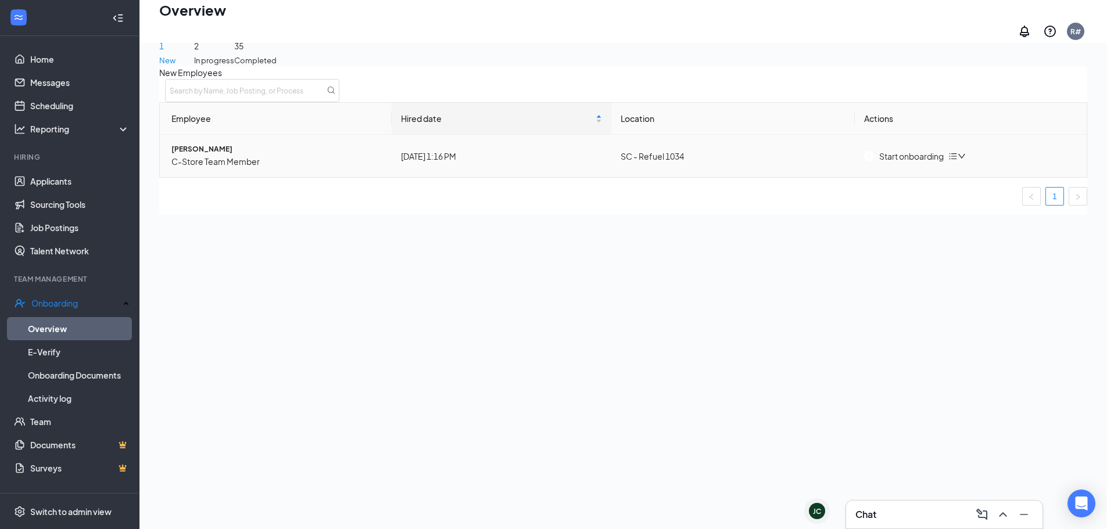
click at [897, 163] on div "Start onboarding" at bounding box center [904, 156] width 80 height 13
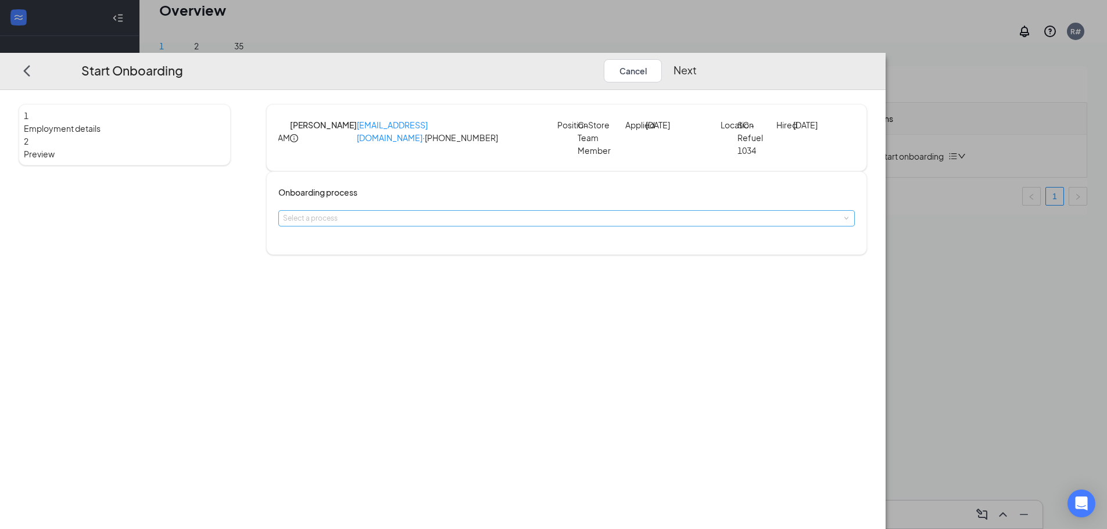
click at [525, 224] on div "Select a process" at bounding box center [564, 219] width 562 height 12
click at [500, 263] on li "New Hire Documentation" at bounding box center [484, 259] width 191 height 19
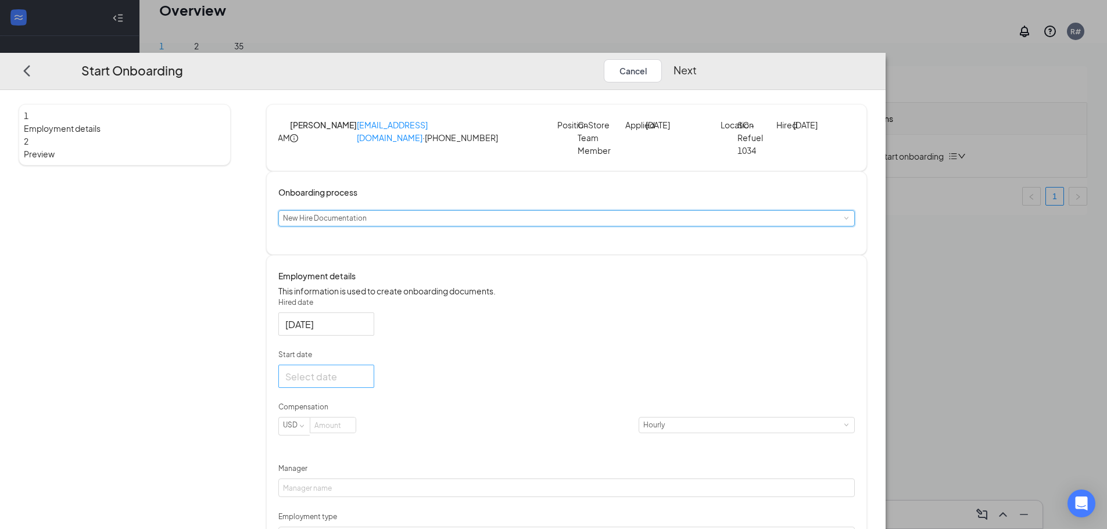
click at [365, 384] on input "Start date" at bounding box center [325, 377] width 80 height 15
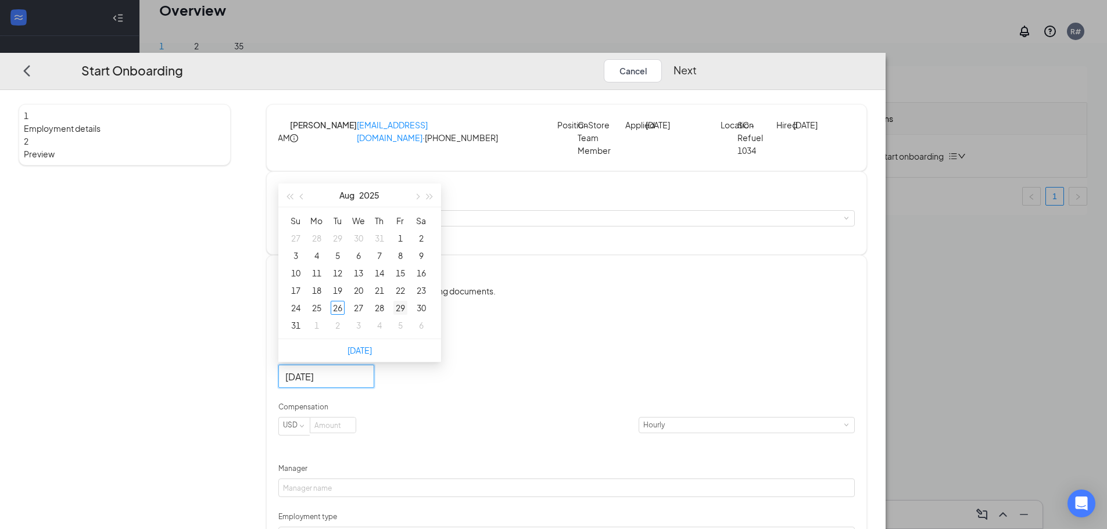
type input "Aug 29, 2025"
click at [407, 315] on div "29" at bounding box center [400, 308] width 14 height 14
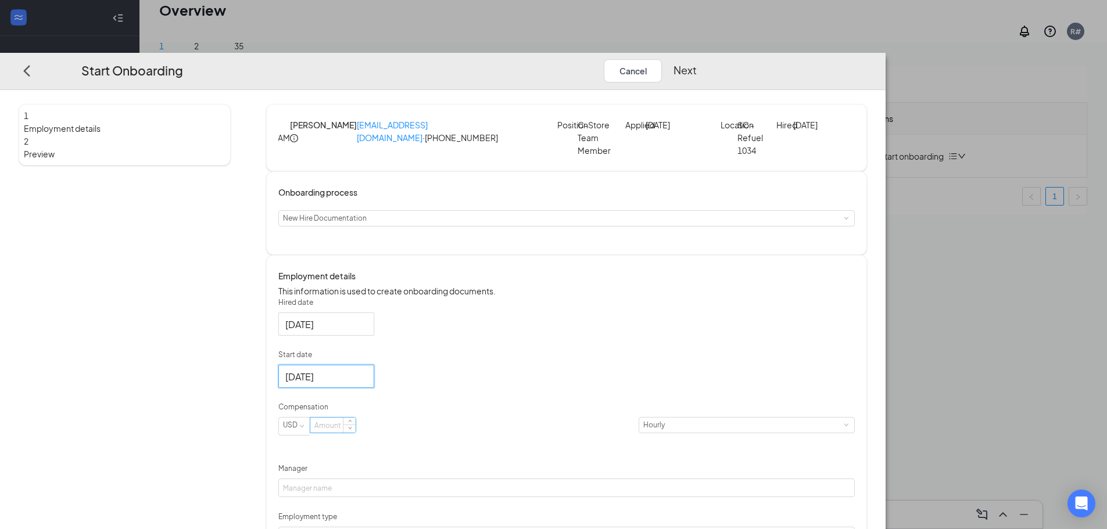
click at [356, 433] on input at bounding box center [332, 425] width 45 height 15
type input "11.5"
click at [572, 429] on form "Hired date Aug 26, 2025 Start date Aug 29, 2025 Aug 2025 Su Mo Tu We Th Fr Sa 2…" at bounding box center [566, 426] width 576 height 259
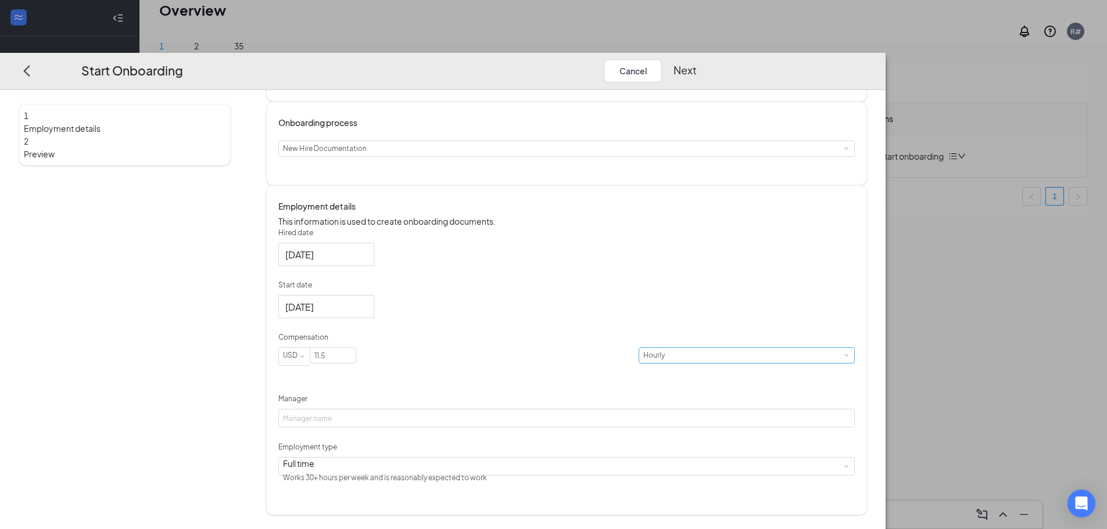
scroll to position [85, 0]
click at [441, 428] on input "Manager" at bounding box center [566, 418] width 576 height 19
type input "[PERSON_NAME]'"
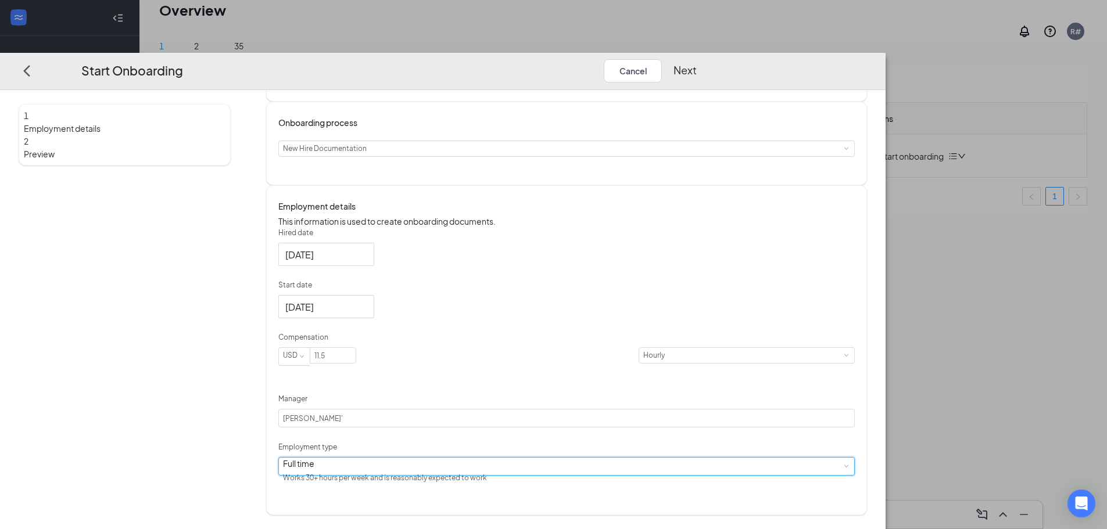
click at [480, 475] on div "Full time Works 30+ hours per week and is reasonably expected to work" at bounding box center [566, 466] width 567 height 17
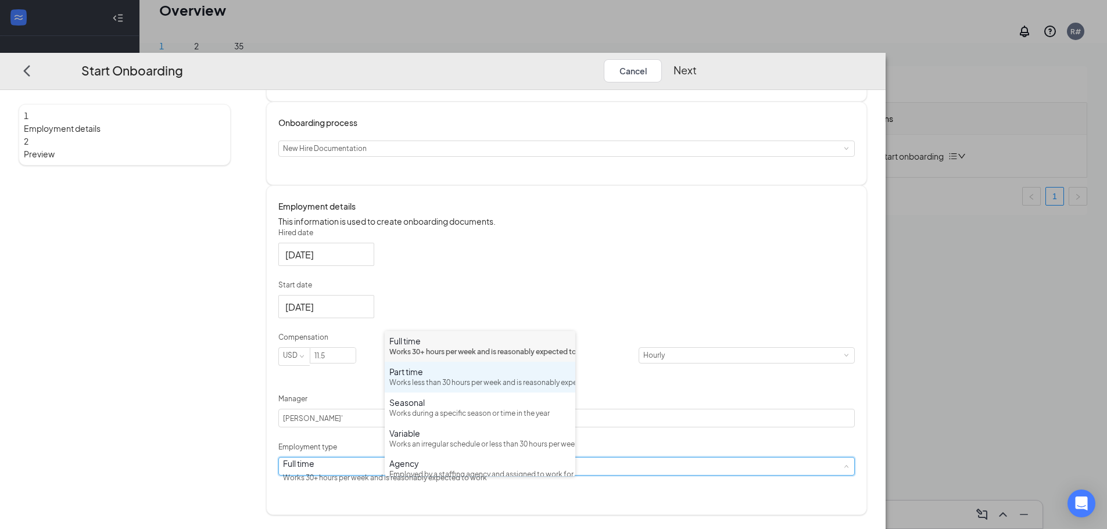
click at [437, 389] on div "Part time Works less than 30 hours per week and is reasonably expected to work" at bounding box center [479, 377] width 181 height 23
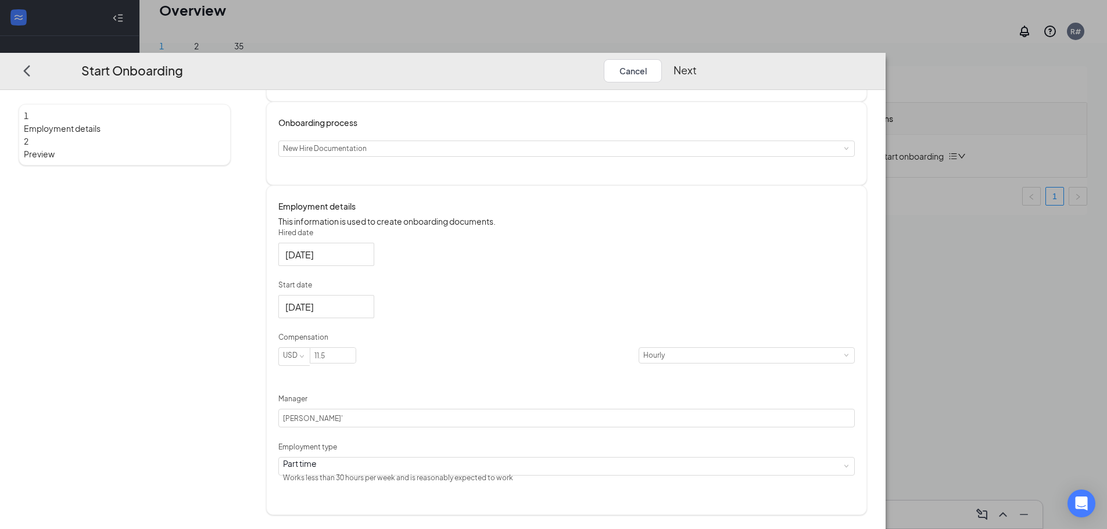
click at [697, 59] on button "Next" at bounding box center [684, 70] width 23 height 23
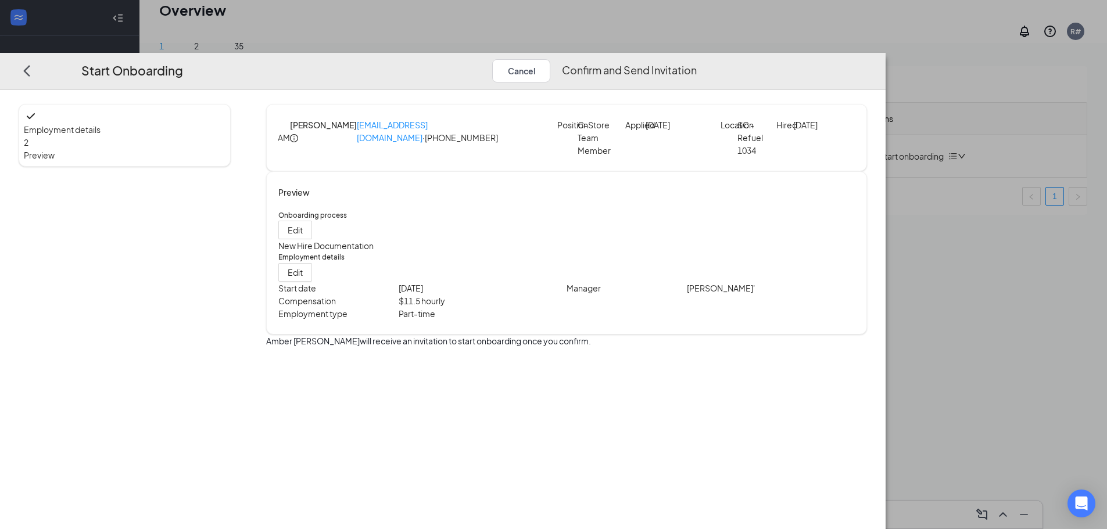
click at [697, 59] on button "Confirm and Send Invitation" at bounding box center [629, 70] width 135 height 23
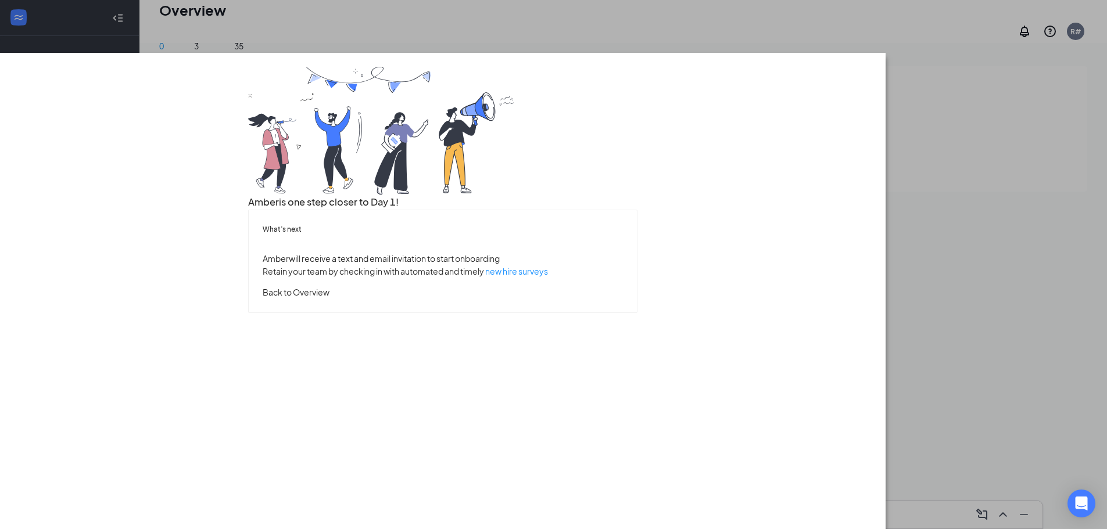
click at [329, 299] on button "Back to Overview" at bounding box center [296, 292] width 67 height 13
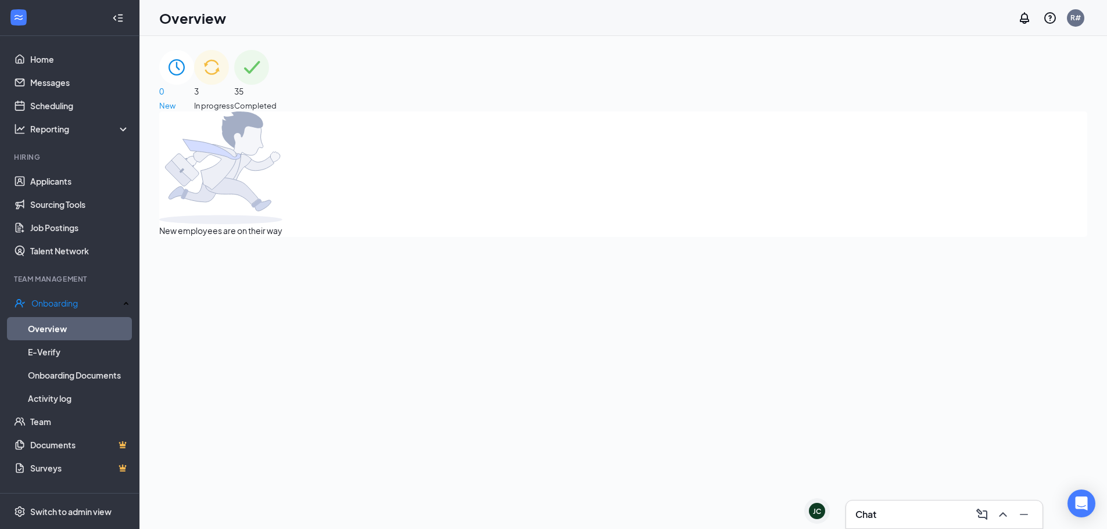
click at [234, 91] on div "3 In progress" at bounding box center [214, 81] width 40 height 62
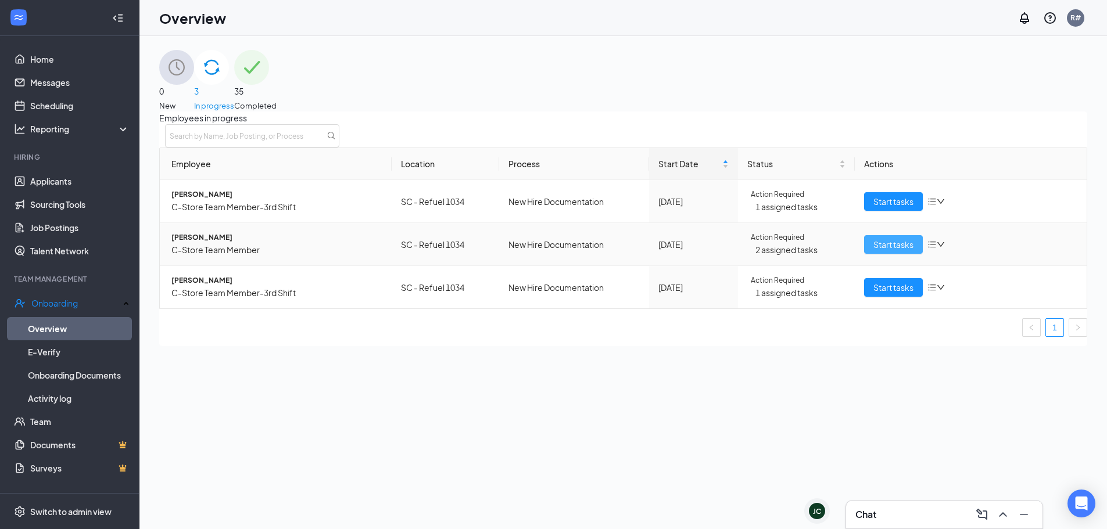
click at [881, 251] on span "Start tasks" at bounding box center [893, 244] width 40 height 13
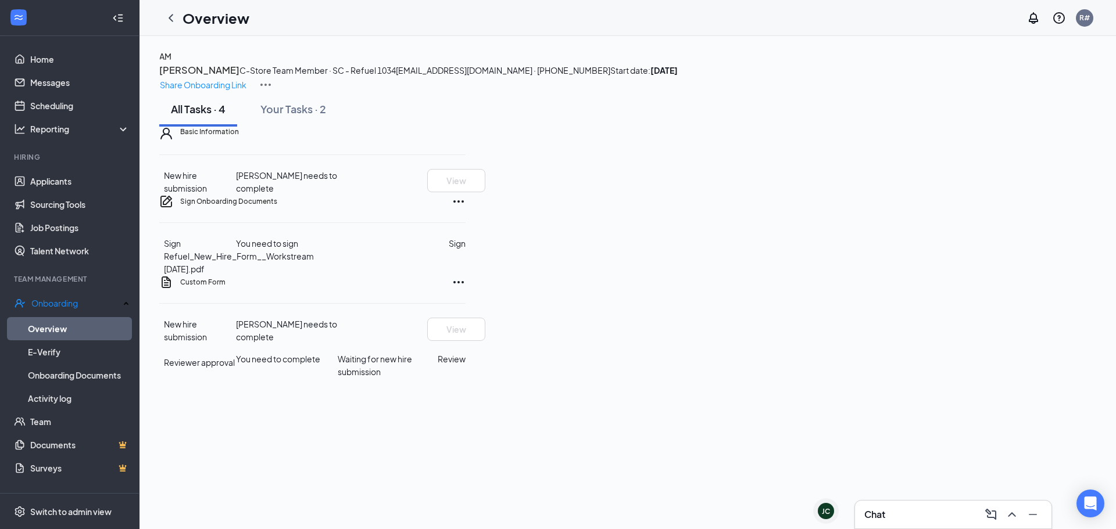
click at [465, 250] on button "Sign" at bounding box center [457, 243] width 17 height 13
click at [691, 202] on div "Sign Onboarding Documents Close Sign Refuel_New_Hire_Form__Workstream 4.5.25.pd…" at bounding box center [558, 264] width 1116 height 529
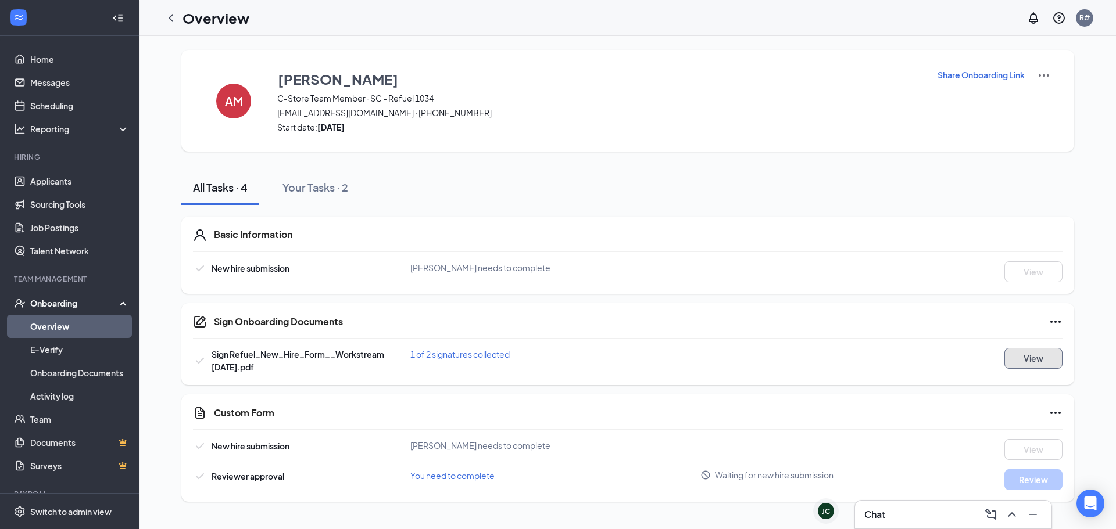
click at [1047, 362] on button "View" at bounding box center [1033, 358] width 58 height 21
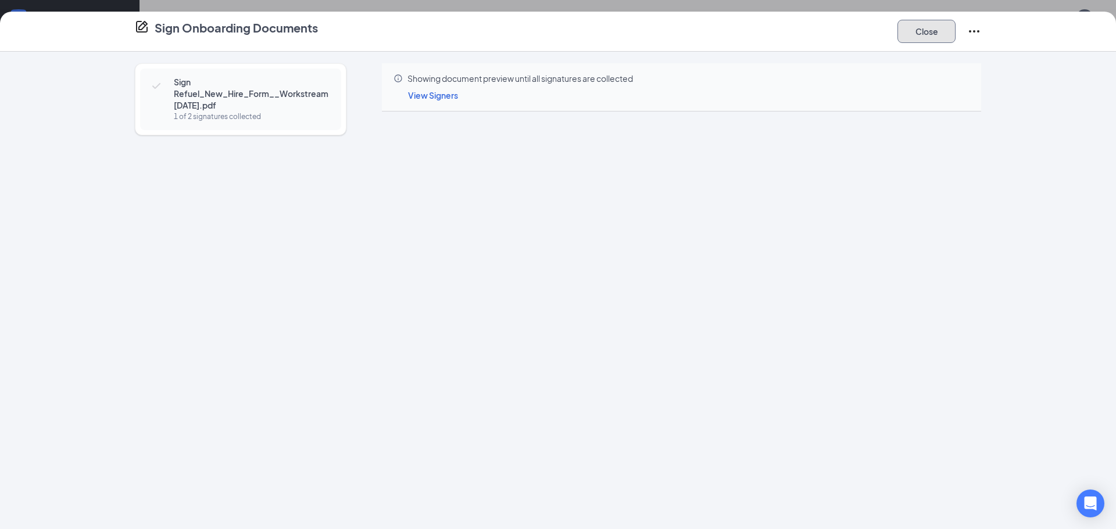
click at [902, 31] on button "Close" at bounding box center [926, 31] width 58 height 23
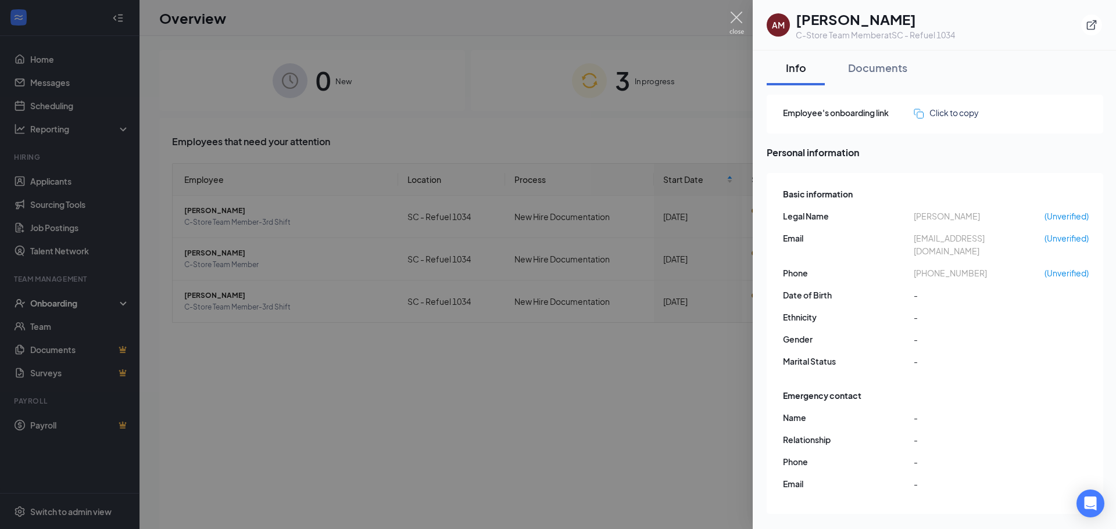
click at [736, 23] on img at bounding box center [736, 23] width 15 height 23
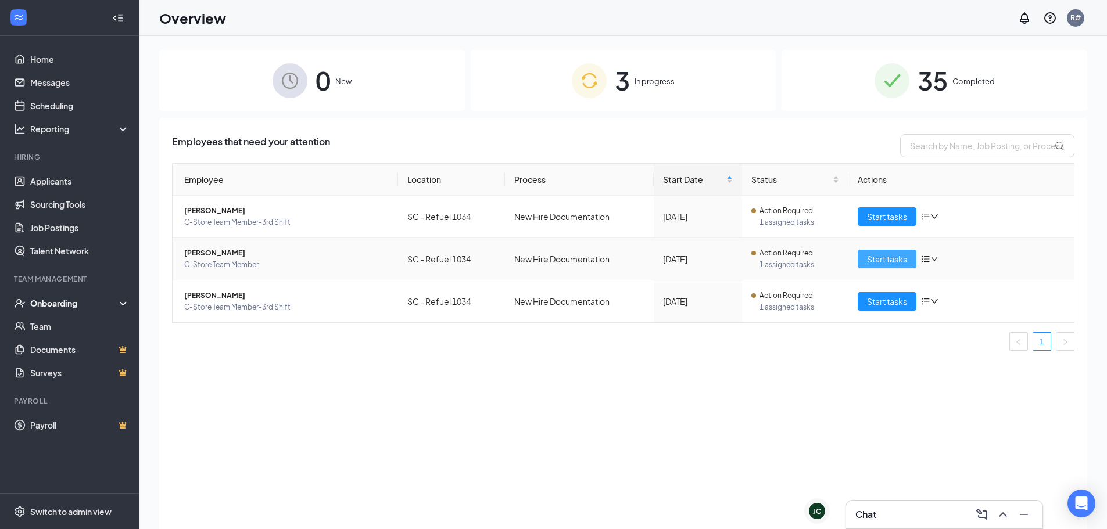
click at [883, 259] on span "Start tasks" at bounding box center [887, 259] width 40 height 13
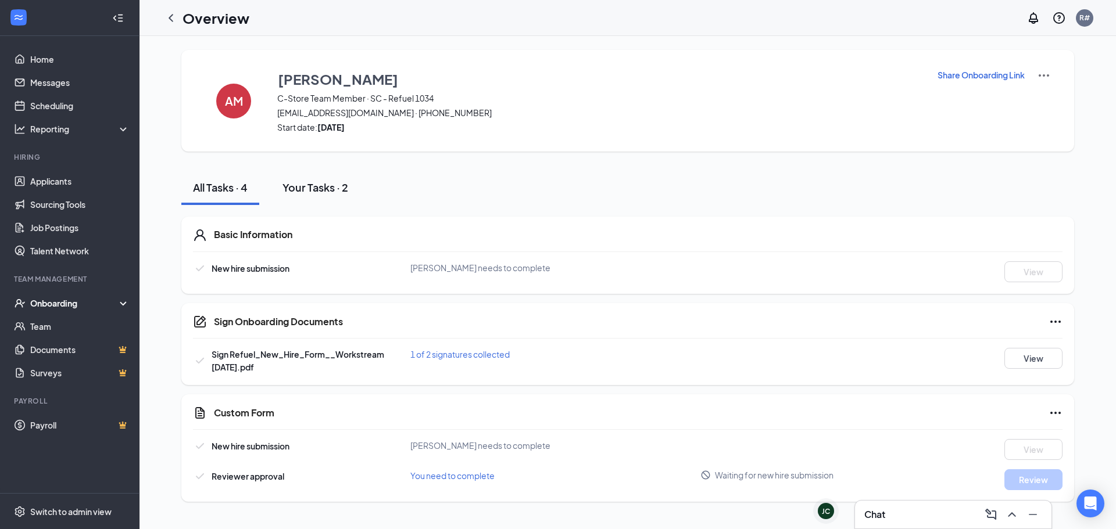
click at [311, 185] on div "Your Tasks · 2" at bounding box center [315, 187] width 66 height 15
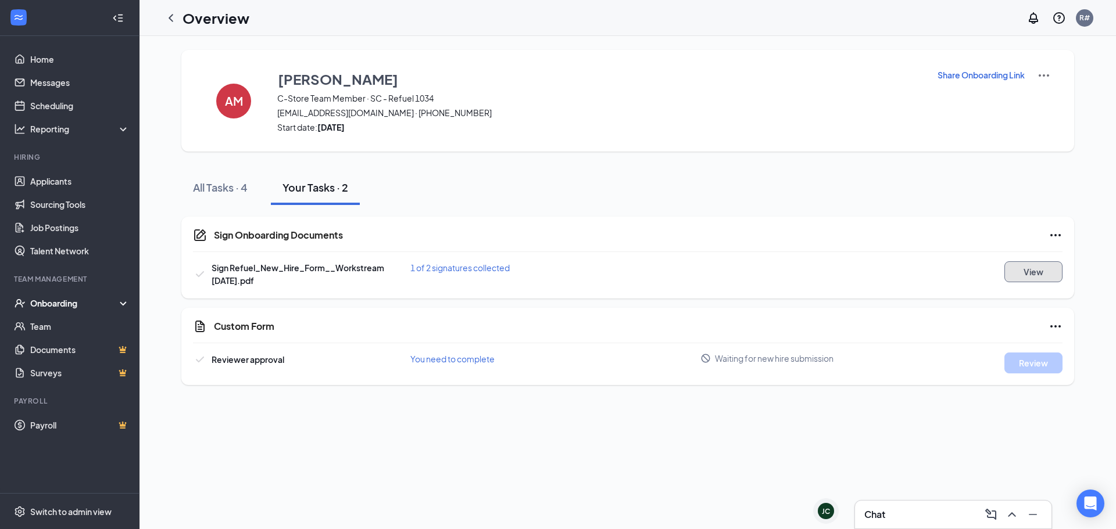
click at [1049, 271] on button "View" at bounding box center [1033, 271] width 58 height 21
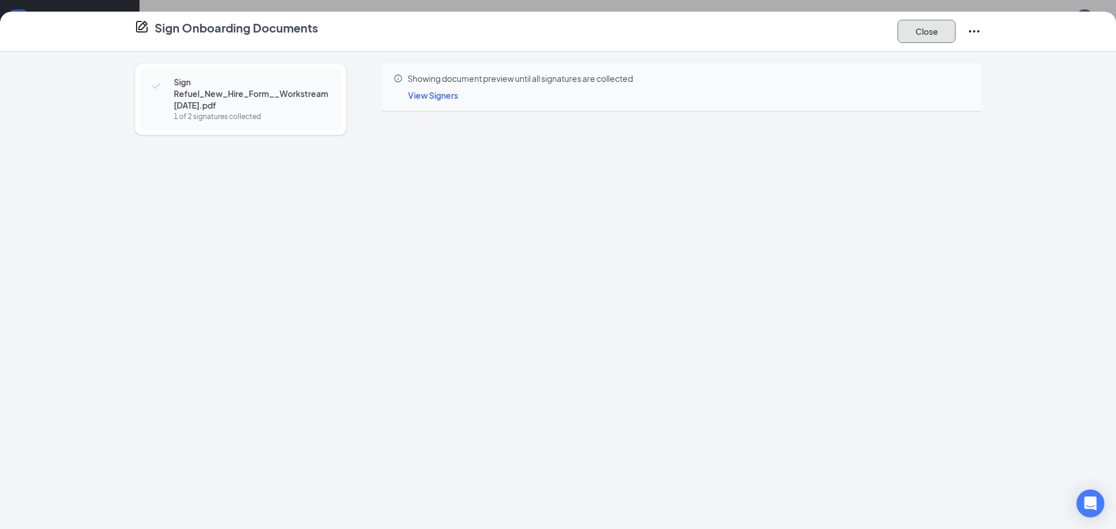
click at [922, 38] on button "Close" at bounding box center [926, 31] width 58 height 23
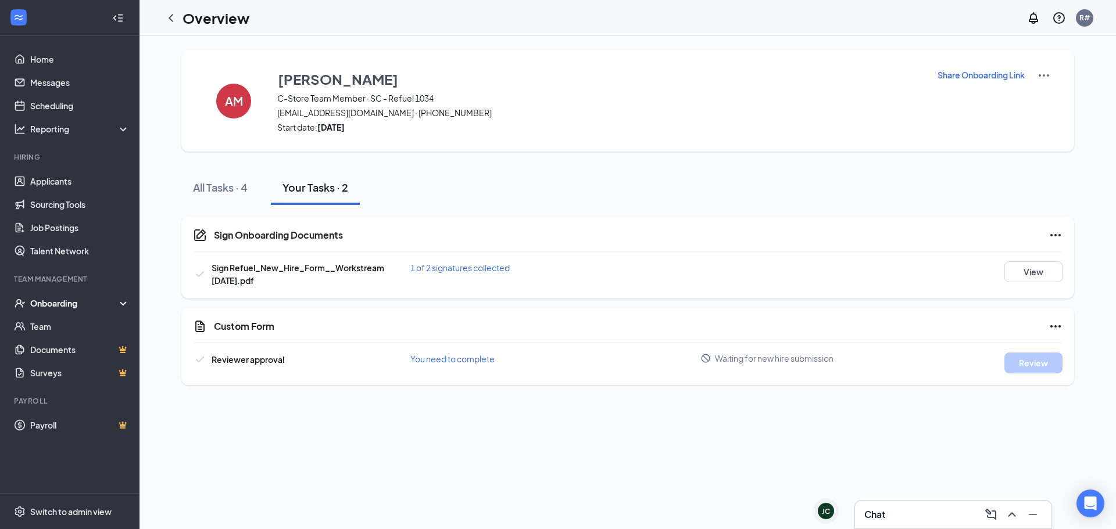
click at [55, 300] on div "Onboarding" at bounding box center [74, 303] width 89 height 12
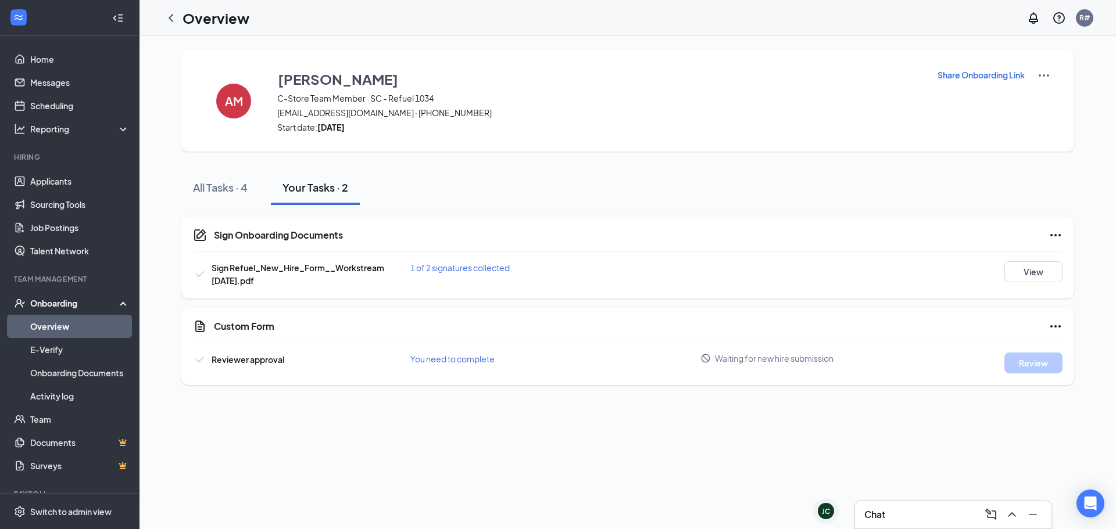
click at [58, 323] on link "Overview" at bounding box center [79, 326] width 99 height 23
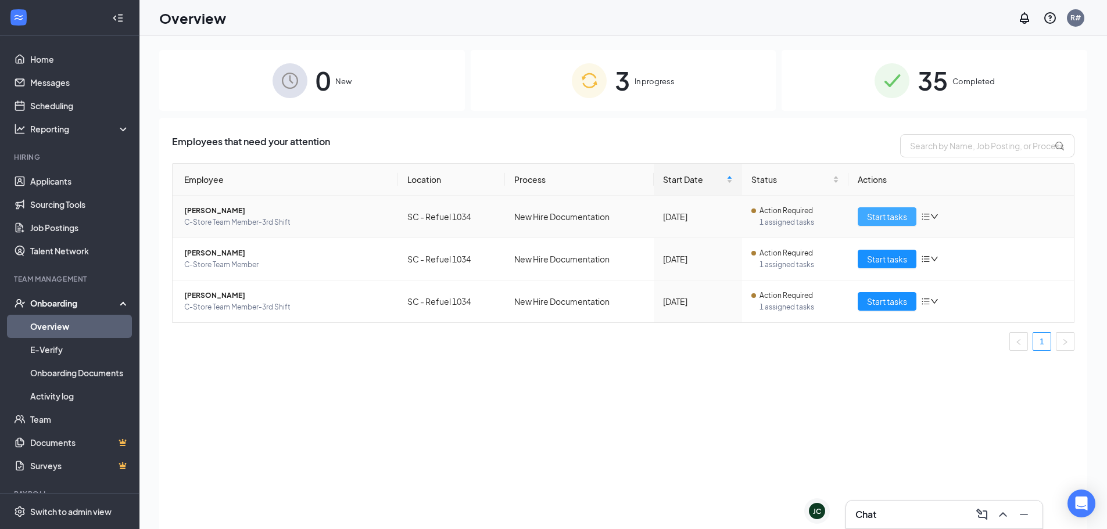
click at [886, 215] on span "Start tasks" at bounding box center [887, 216] width 40 height 13
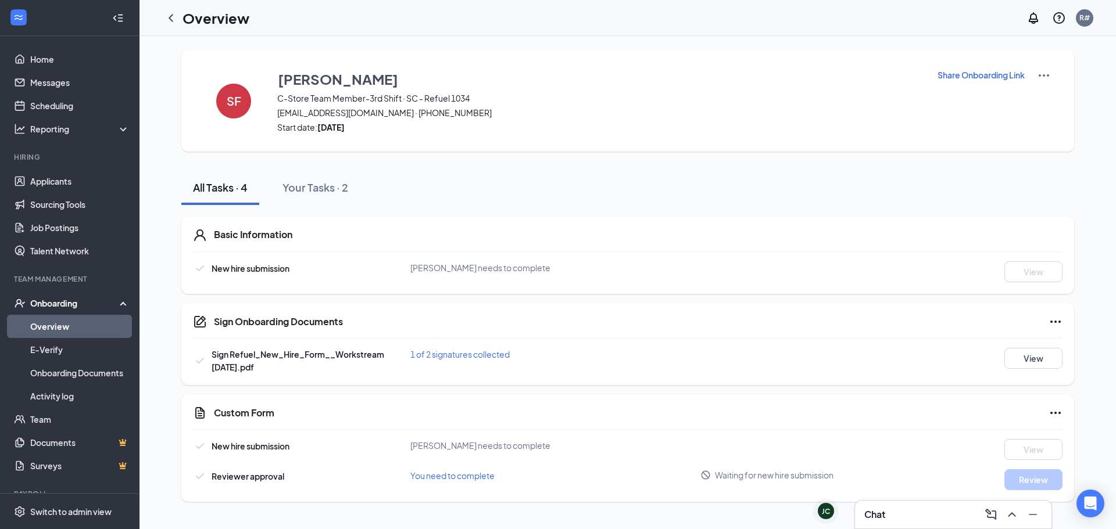
click at [36, 322] on link "Overview" at bounding box center [79, 326] width 99 height 23
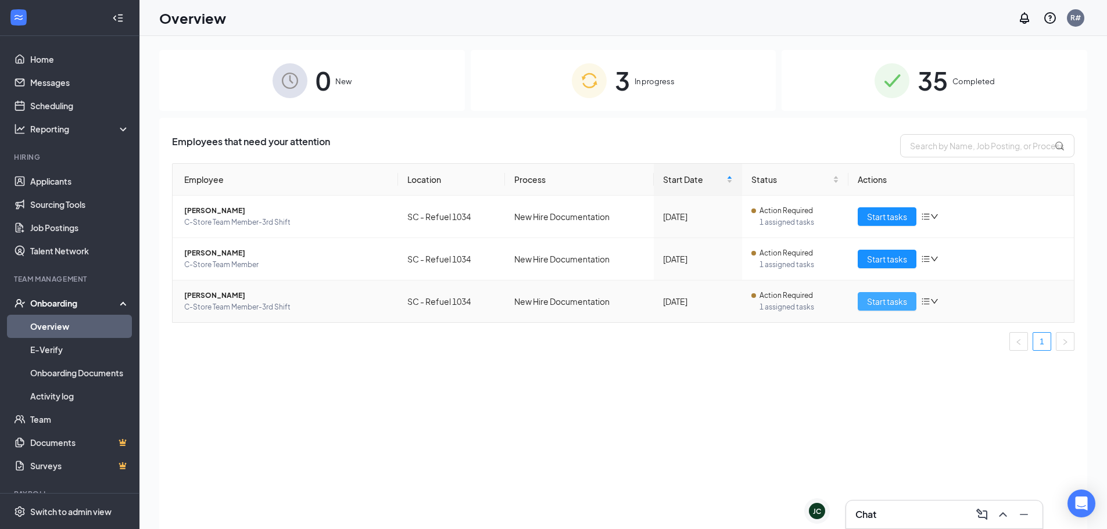
click at [883, 298] on span "Start tasks" at bounding box center [887, 301] width 40 height 13
